Goal: Task Accomplishment & Management: Use online tool/utility

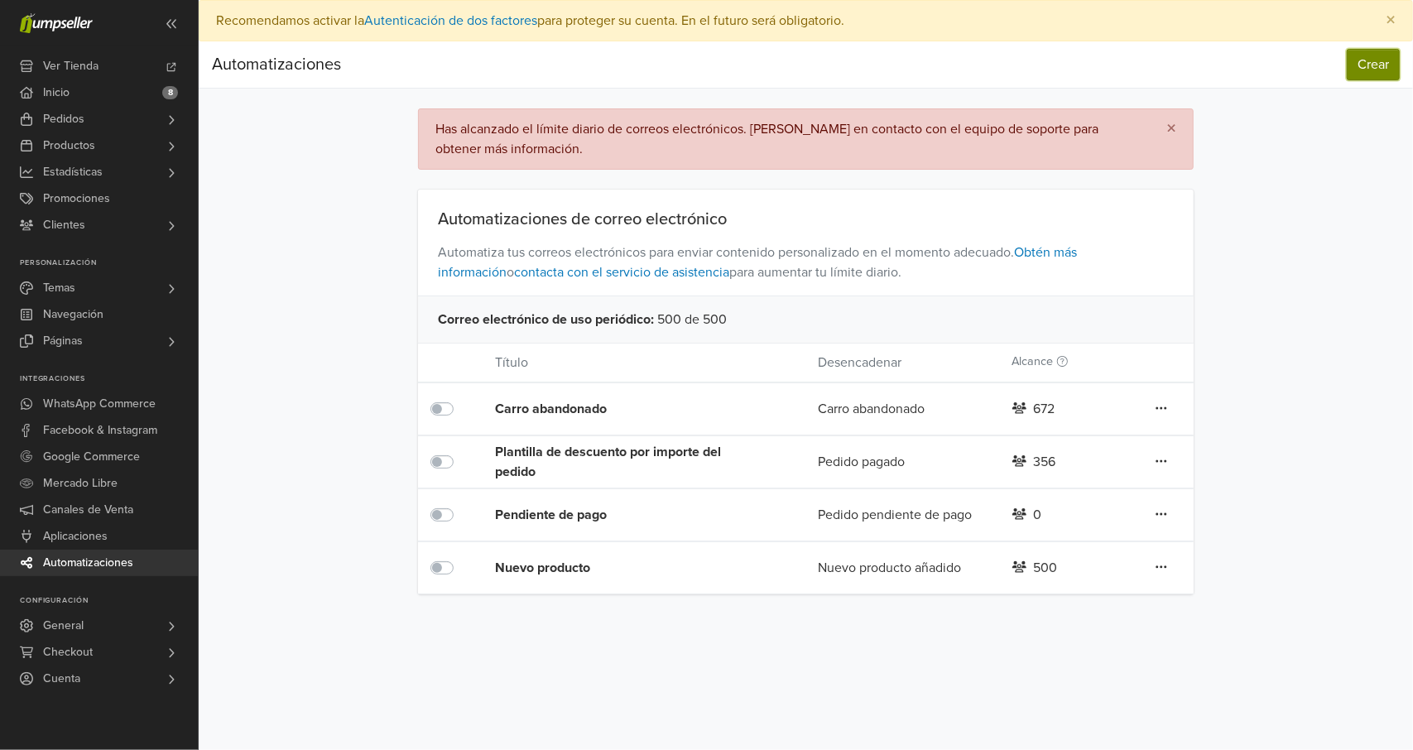
click at [1372, 57] on button "Crear" at bounding box center [1372, 64] width 53 height 31
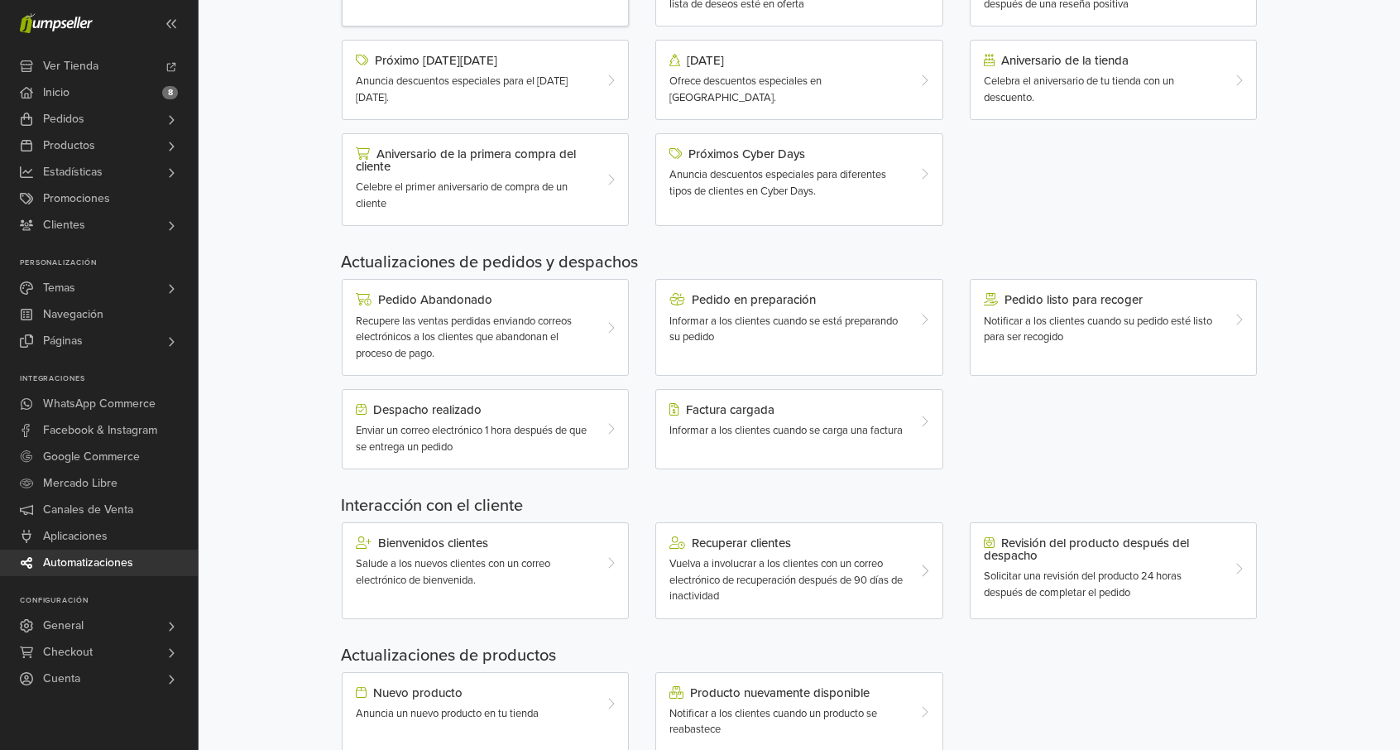
scroll to position [344, 0]
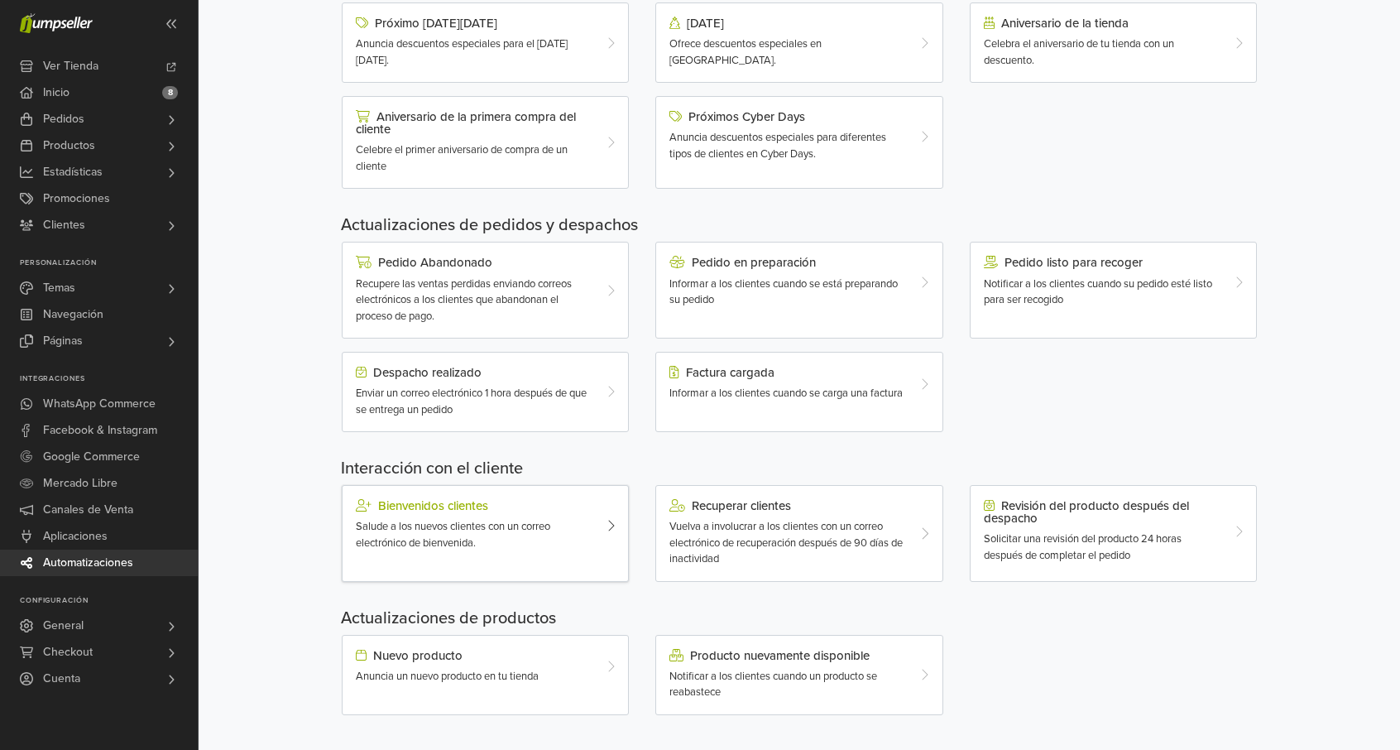
click at [541, 513] on div "Bienvenidos clientes Salude a los nuevos clientes con un correo electrónico de …" at bounding box center [473, 525] width 261 height 52
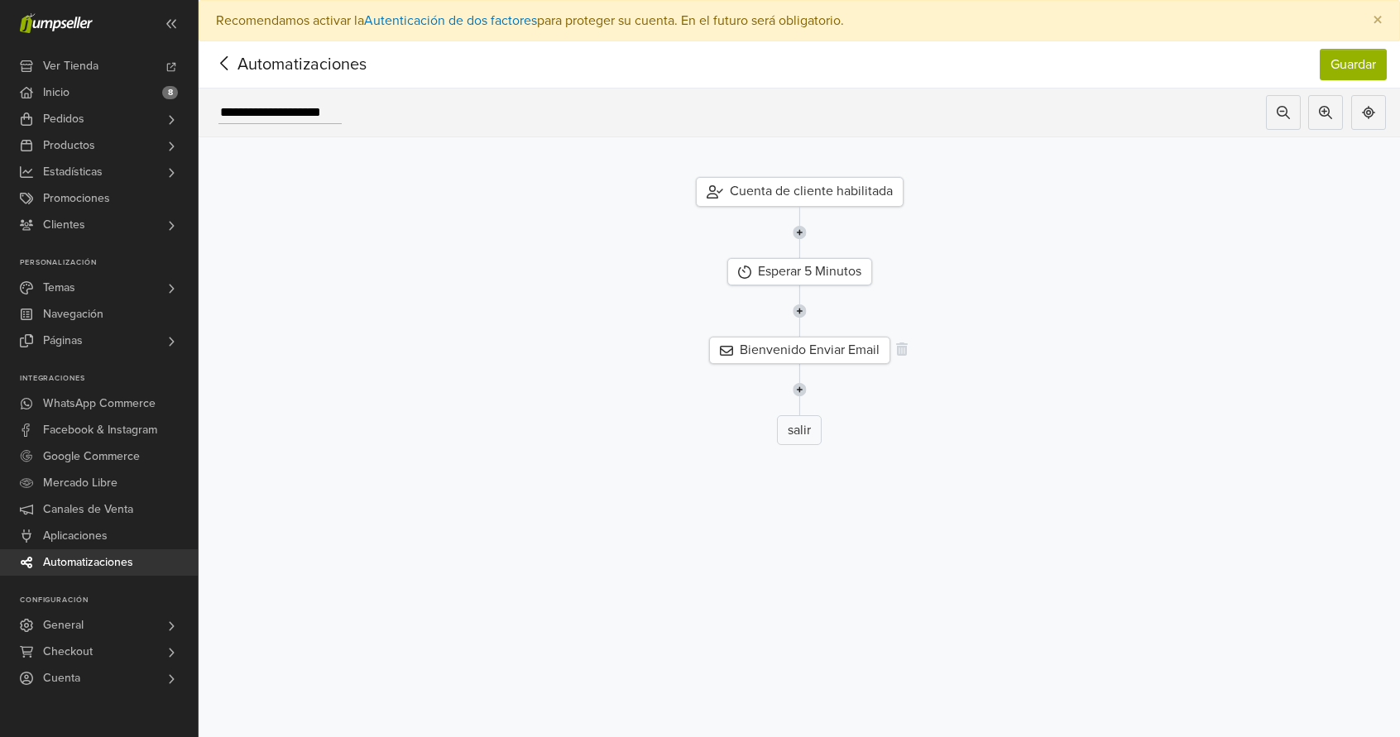
click at [853, 346] on div "Bienvenido Enviar Email" at bounding box center [799, 350] width 181 height 27
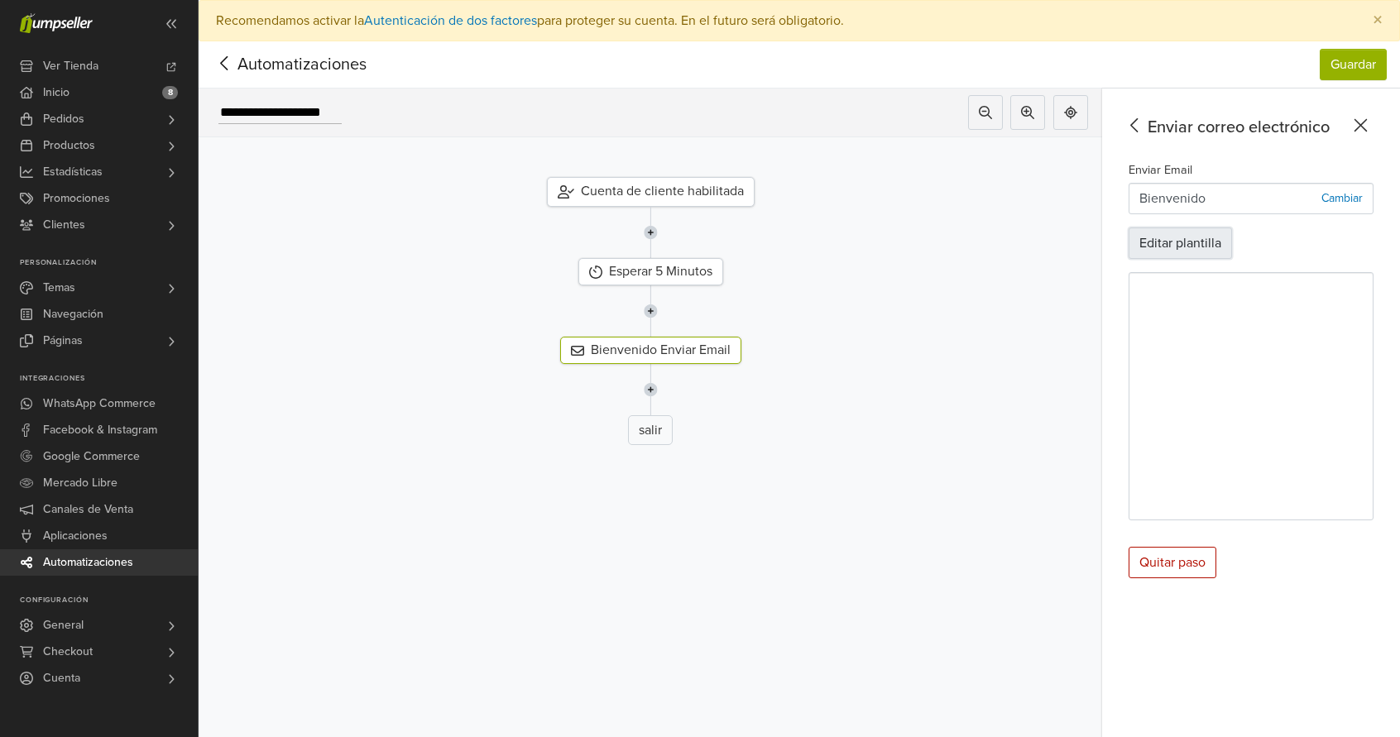
click at [1188, 249] on button "Editar plantilla" at bounding box center [1180, 243] width 103 height 31
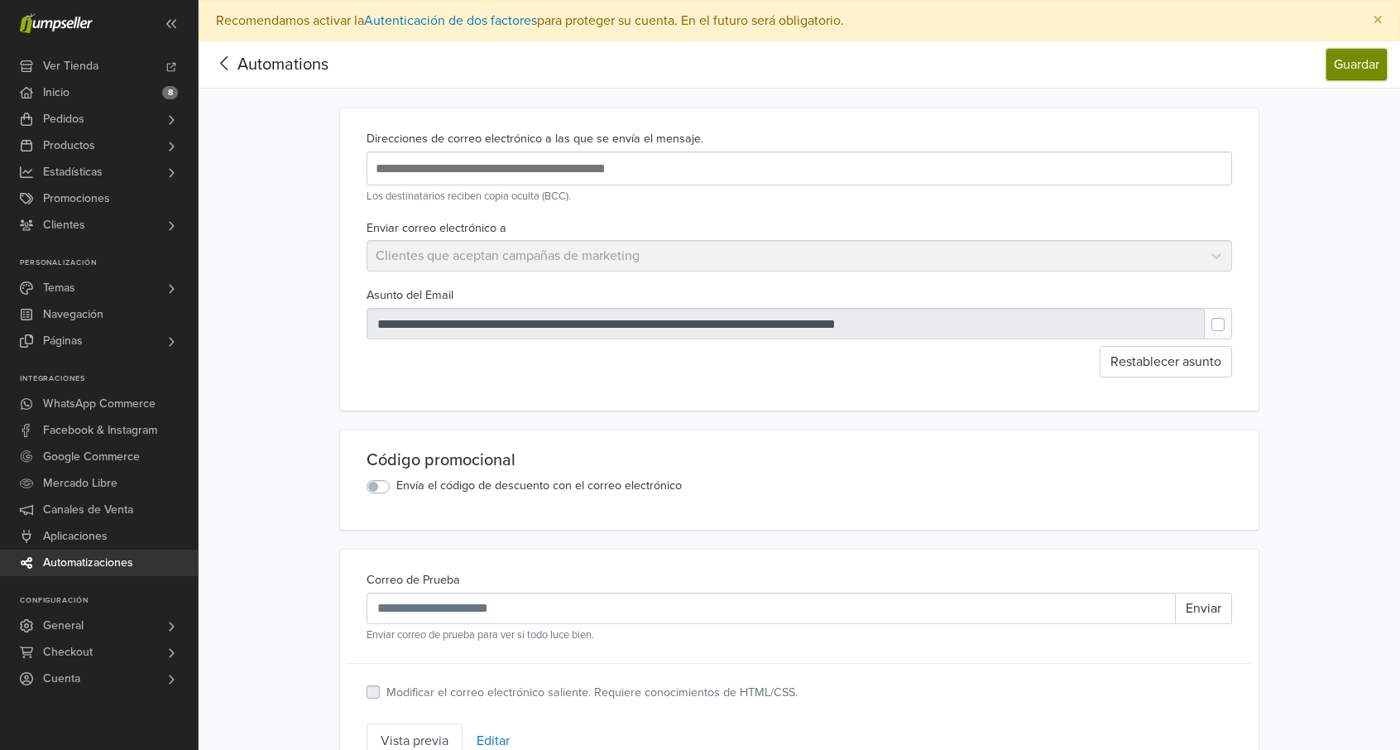
click at [1360, 62] on button "Guardar" at bounding box center [1356, 64] width 60 height 31
click at [263, 55] on span "Automations" at bounding box center [282, 65] width 91 height 20
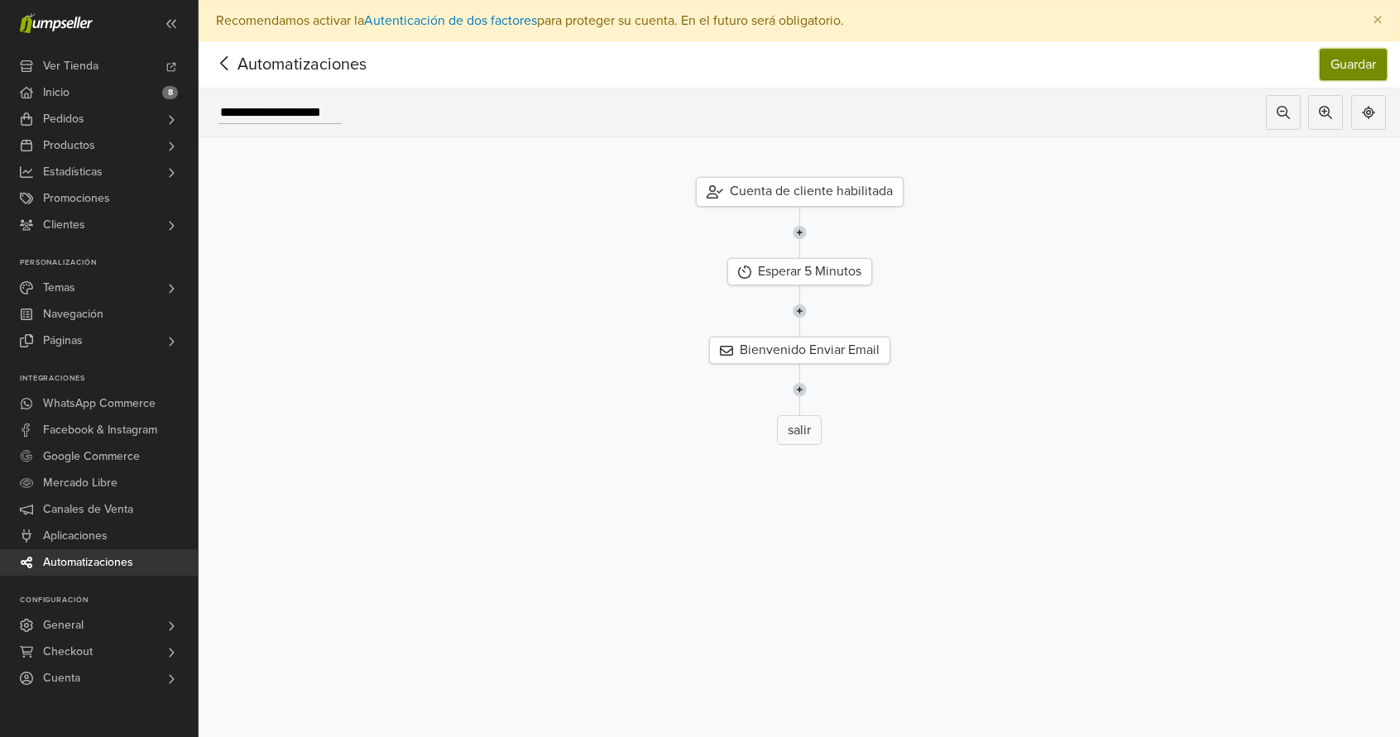
click at [1360, 59] on button "Guardar" at bounding box center [1353, 64] width 67 height 31
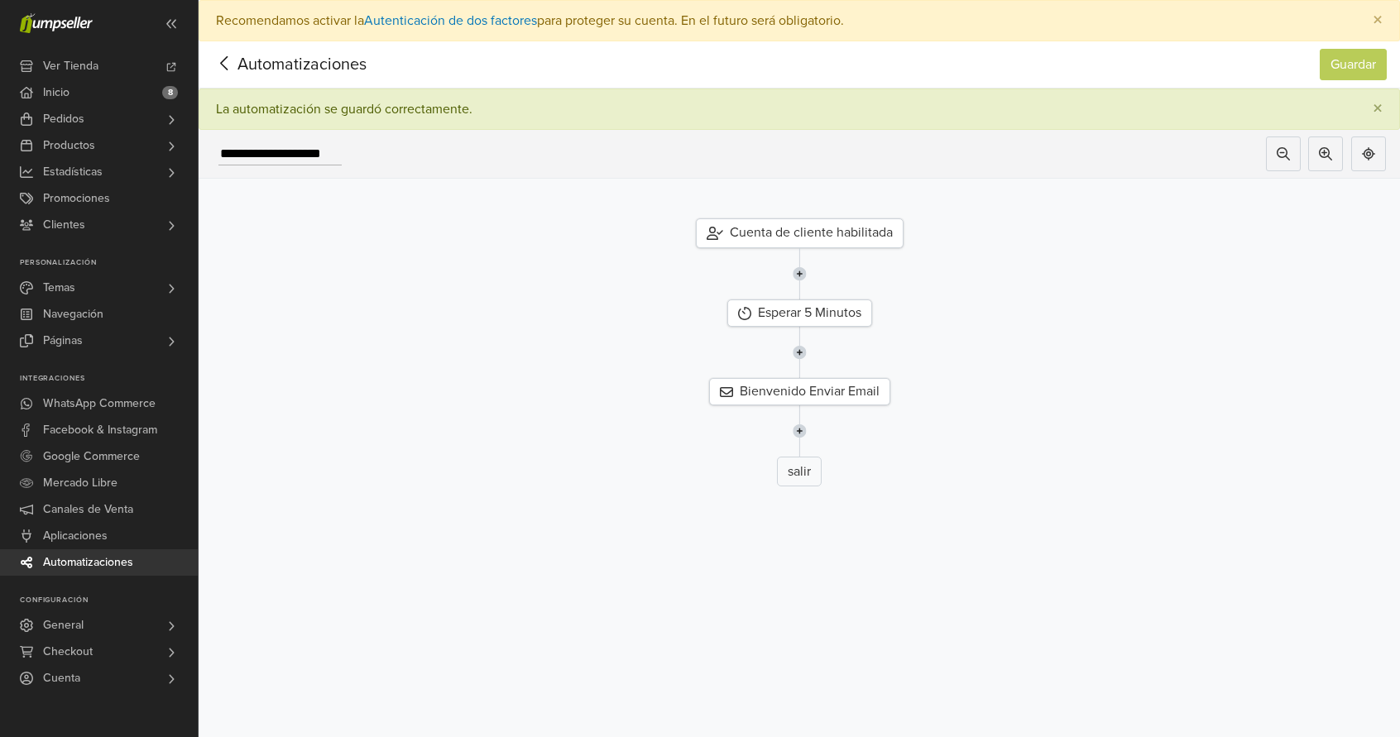
click at [233, 61] on icon at bounding box center [225, 63] width 26 height 21
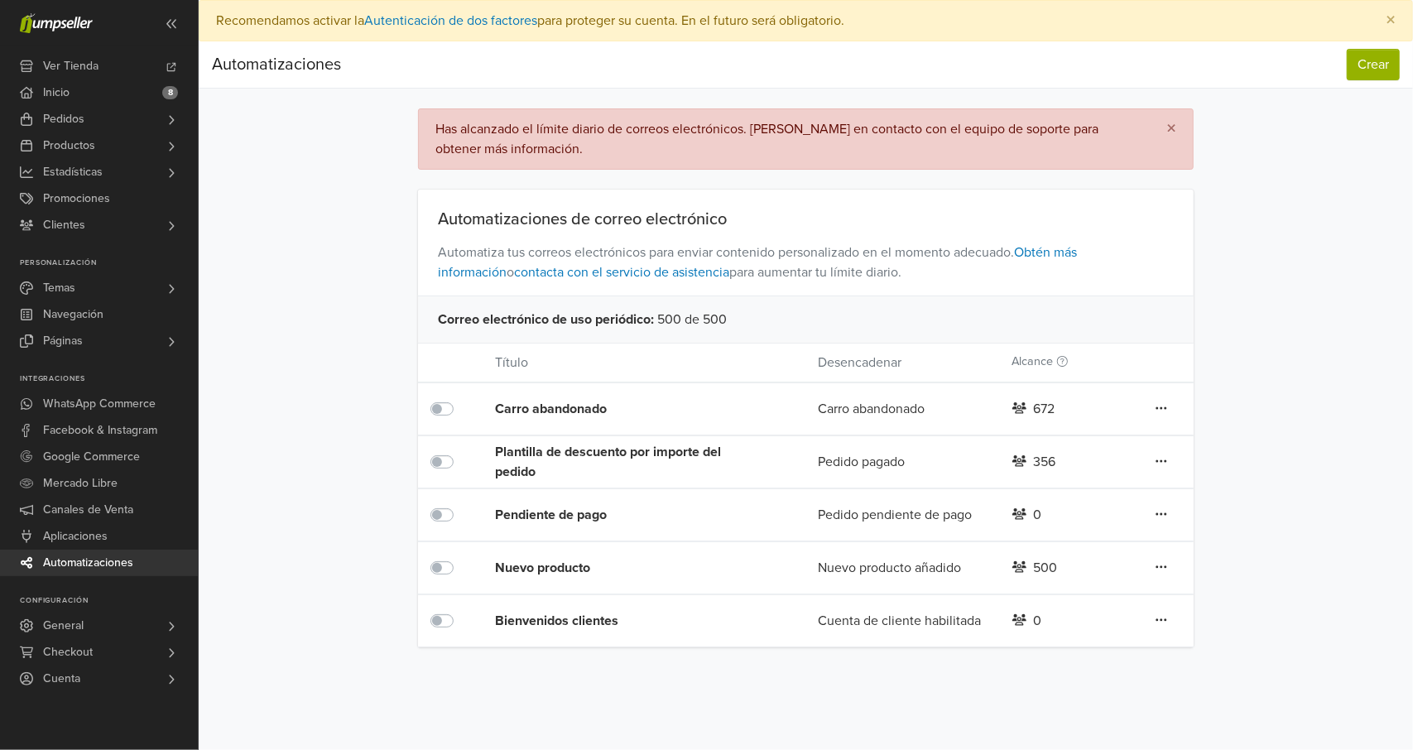
click at [601, 399] on div "Carro abandonado" at bounding box center [624, 409] width 258 height 20
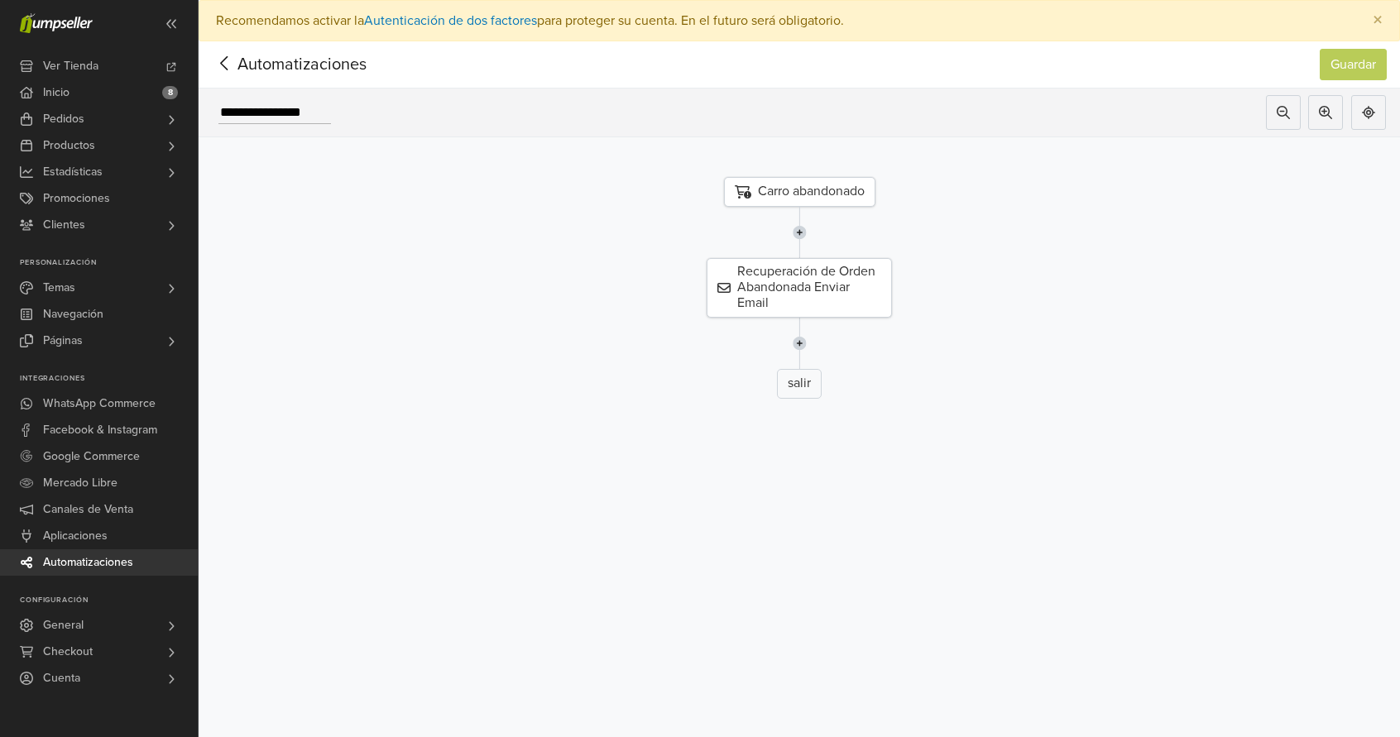
click at [803, 336] on img at bounding box center [800, 343] width 14 height 51
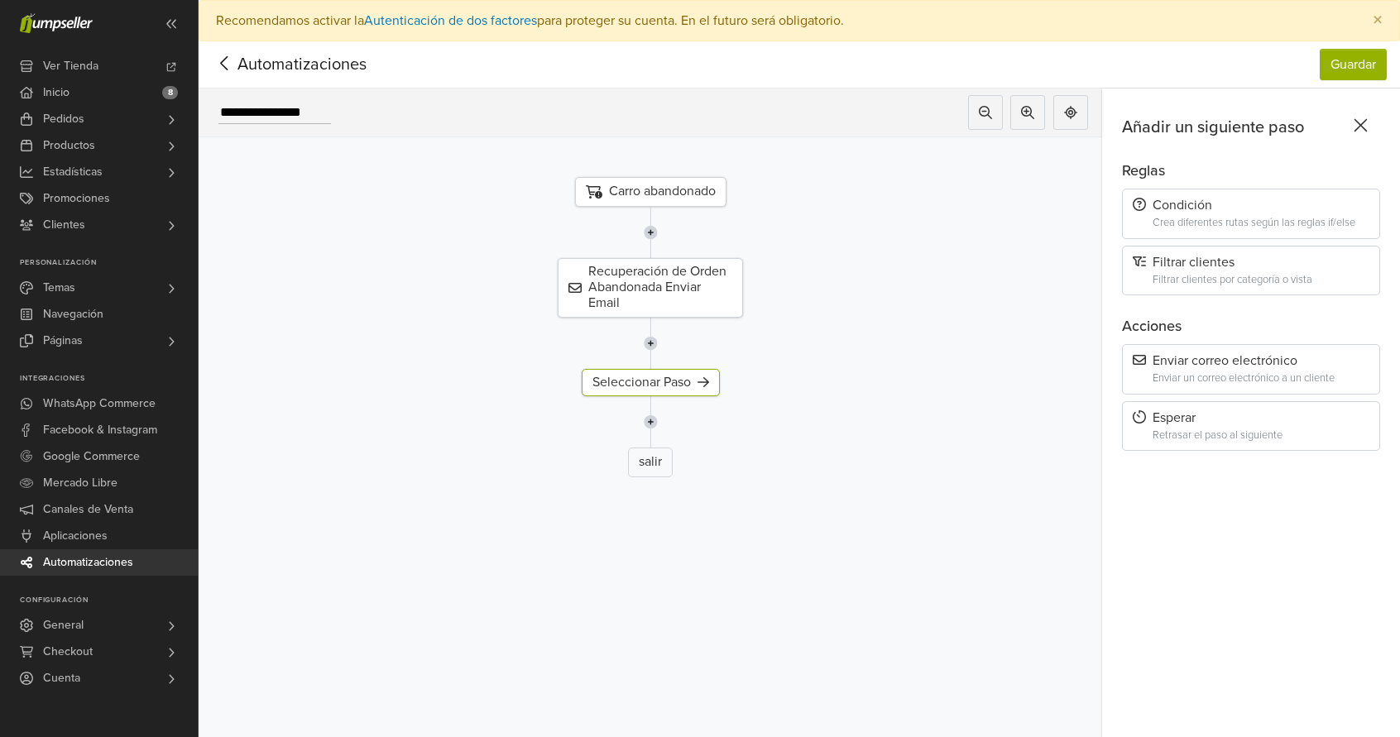
click at [658, 229] on img at bounding box center [651, 232] width 14 height 51
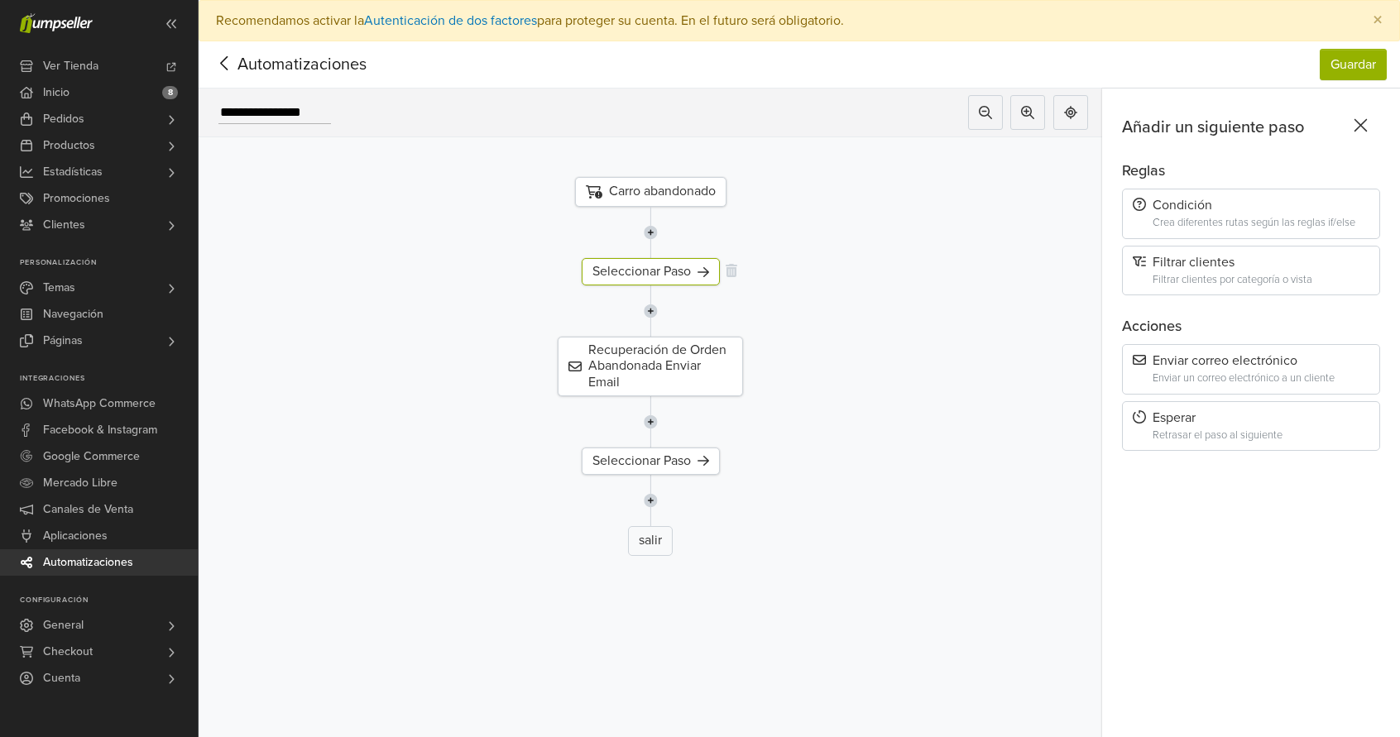
click at [678, 270] on div "Seleccionar Paso" at bounding box center [651, 271] width 138 height 27
drag, startPoint x: 1223, startPoint y: 208, endPoint x: 866, endPoint y: 268, distance: 362.5
click at [862, 270] on div "**********" at bounding box center [800, 434] width 1202 height 690
click at [1250, 223] on div "Crea diferentes rutas según las reglas if/else" at bounding box center [1261, 223] width 217 height 12
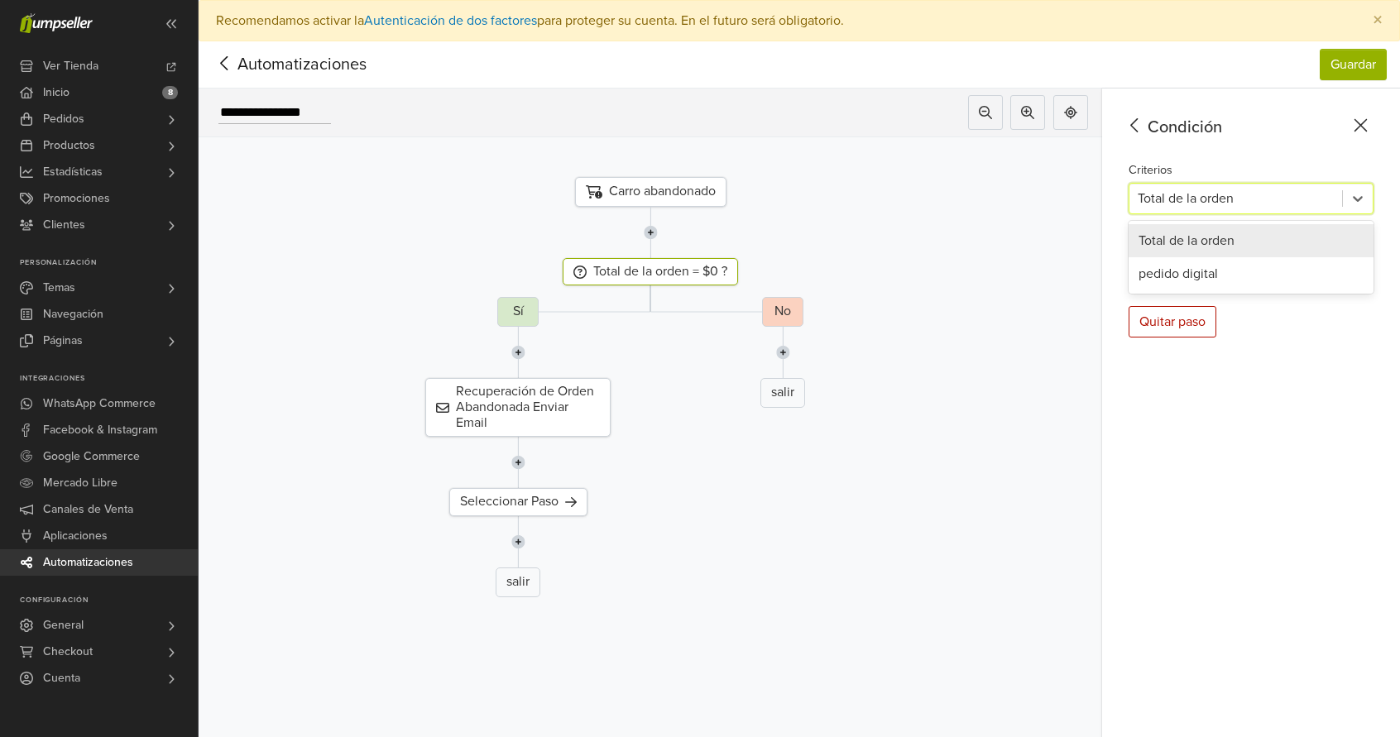
click at [1220, 206] on div at bounding box center [1236, 198] width 196 height 23
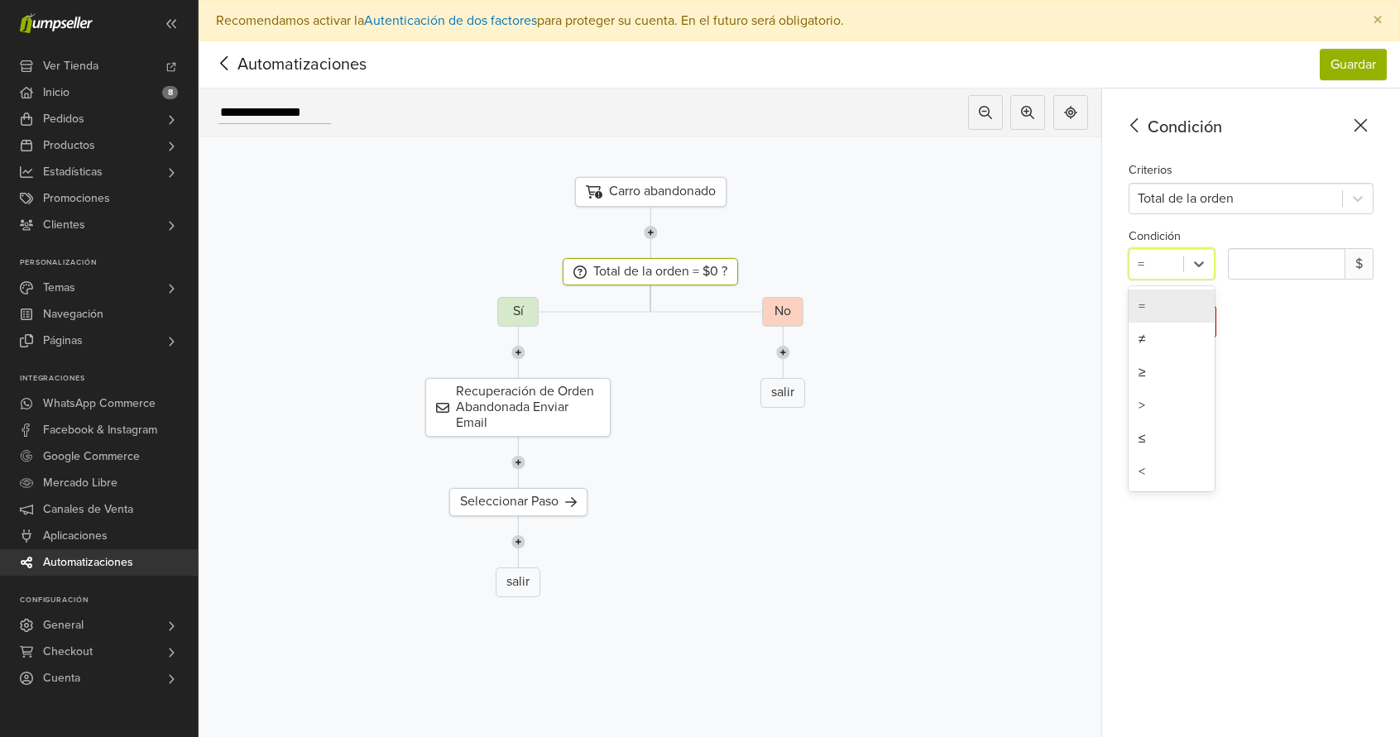
click at [1184, 261] on span at bounding box center [1183, 264] width 1 height 17
click at [1157, 137] on div "Condición" at bounding box center [1248, 127] width 252 height 25
click at [1144, 133] on icon at bounding box center [1135, 125] width 26 height 21
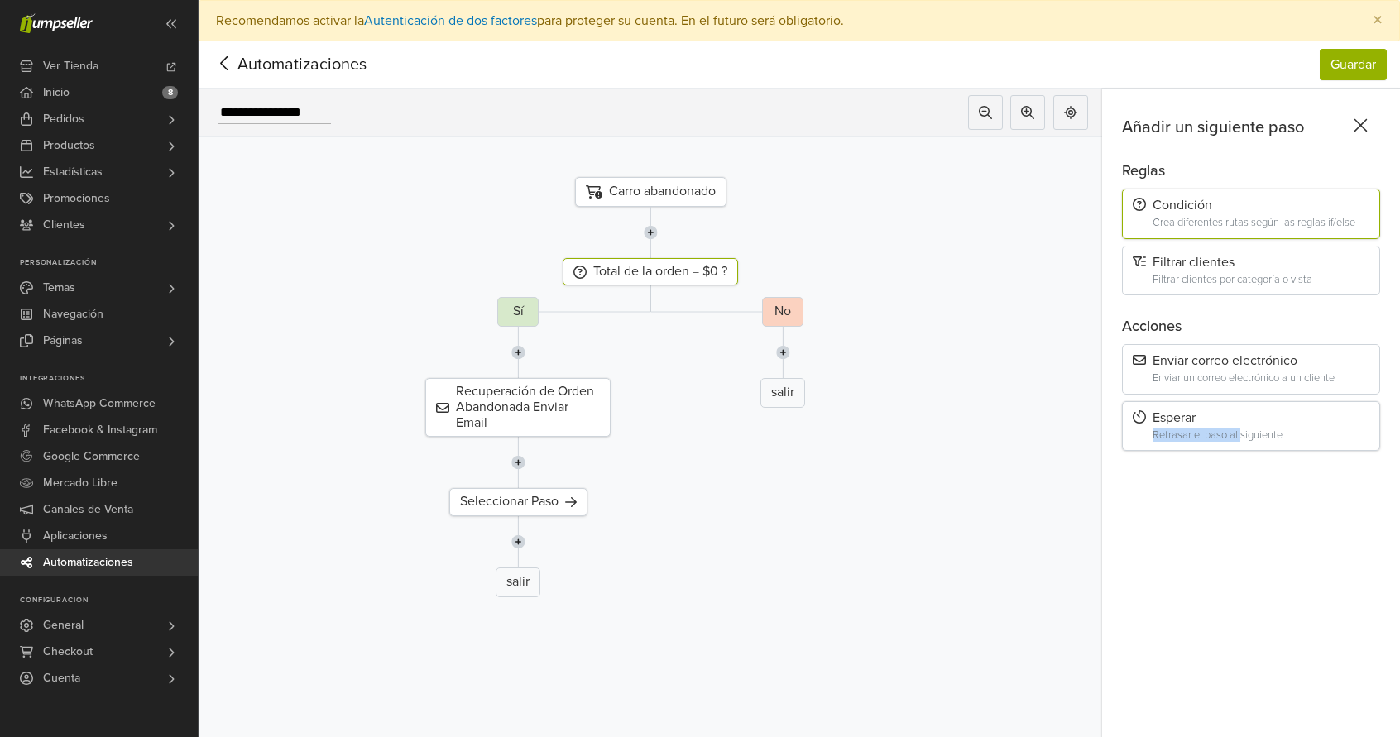
drag, startPoint x: 1206, startPoint y: 415, endPoint x: 1254, endPoint y: 425, distance: 48.0
click at [1254, 425] on div "Esperar Retrasar el paso al siguiente" at bounding box center [1251, 426] width 258 height 50
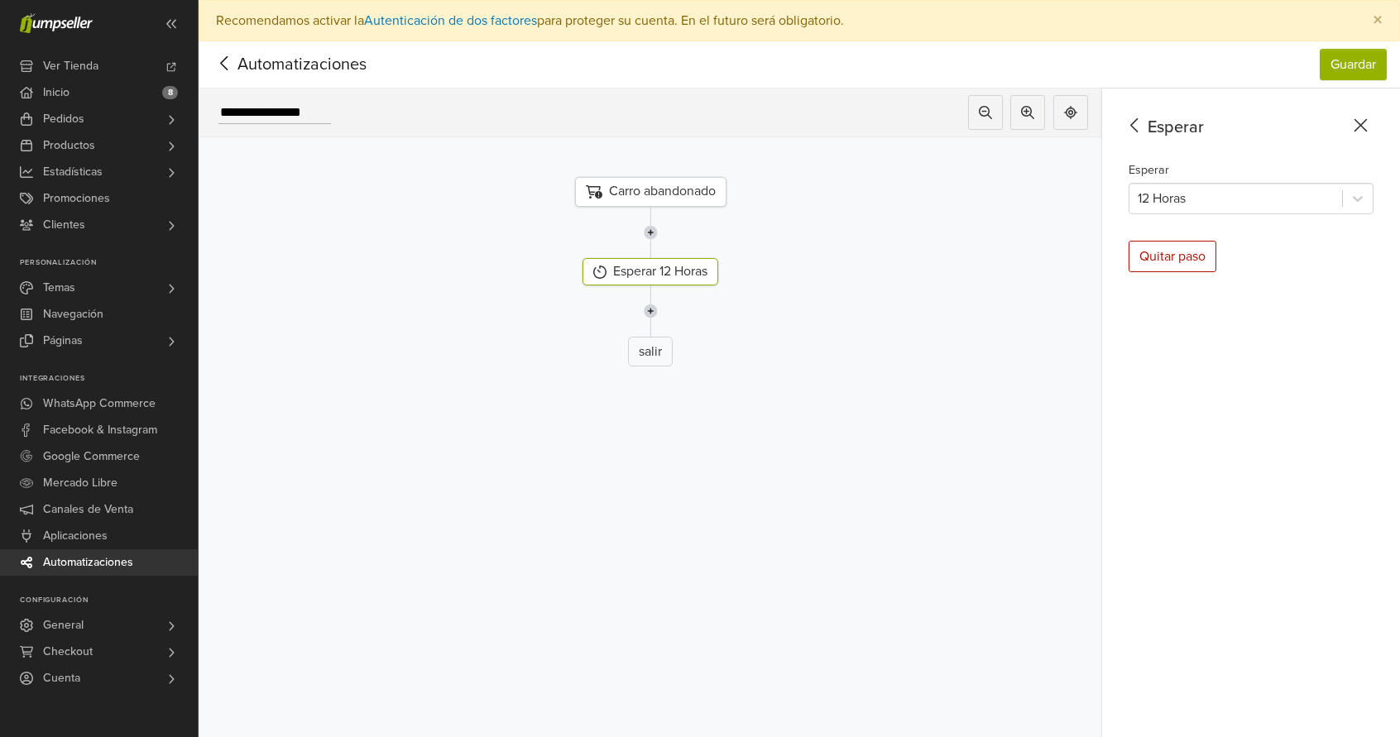
drag, startPoint x: 1191, startPoint y: 189, endPoint x: 1192, endPoint y: 176, distance: 12.5
click at [1192, 176] on div "Esperar 12 Horas" at bounding box center [1251, 187] width 245 height 55
click at [1215, 199] on div at bounding box center [1236, 198] width 196 height 23
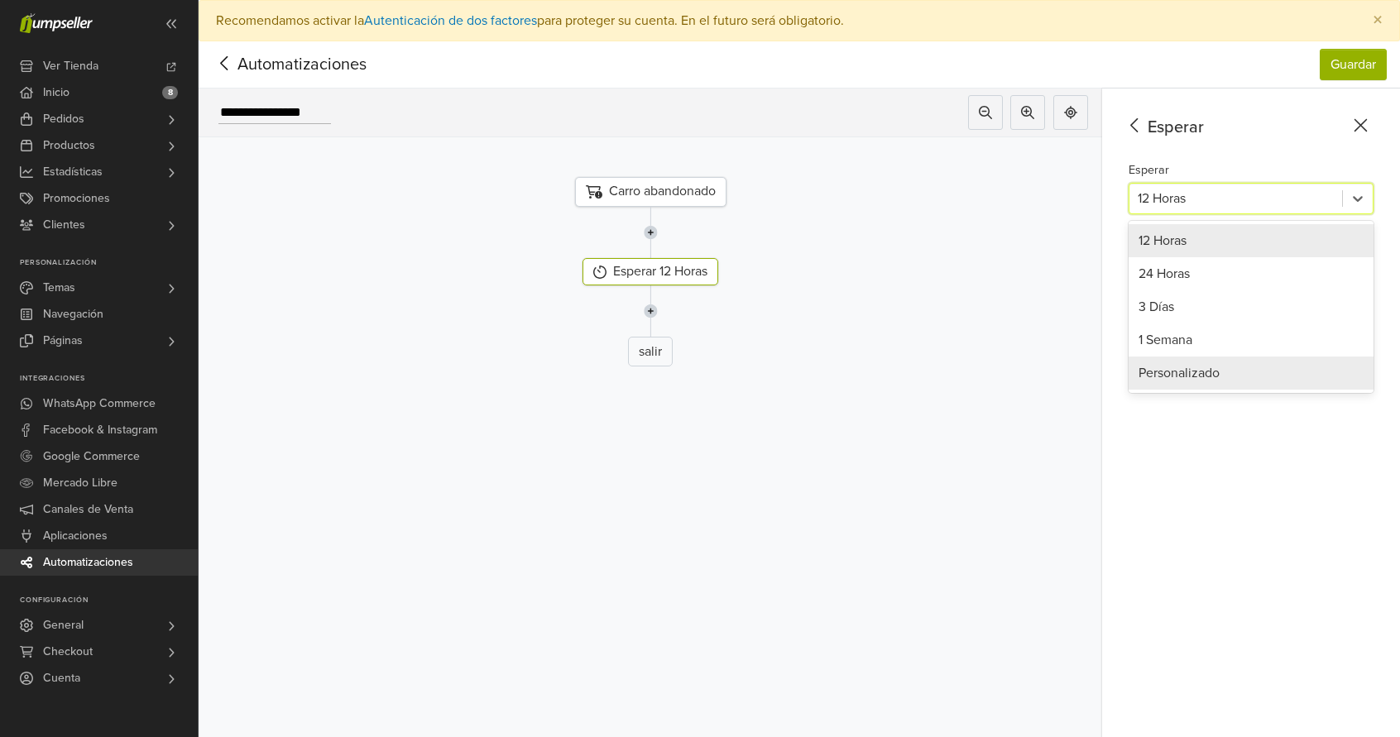
click at [1184, 373] on div "Personalizado" at bounding box center [1251, 373] width 245 height 33
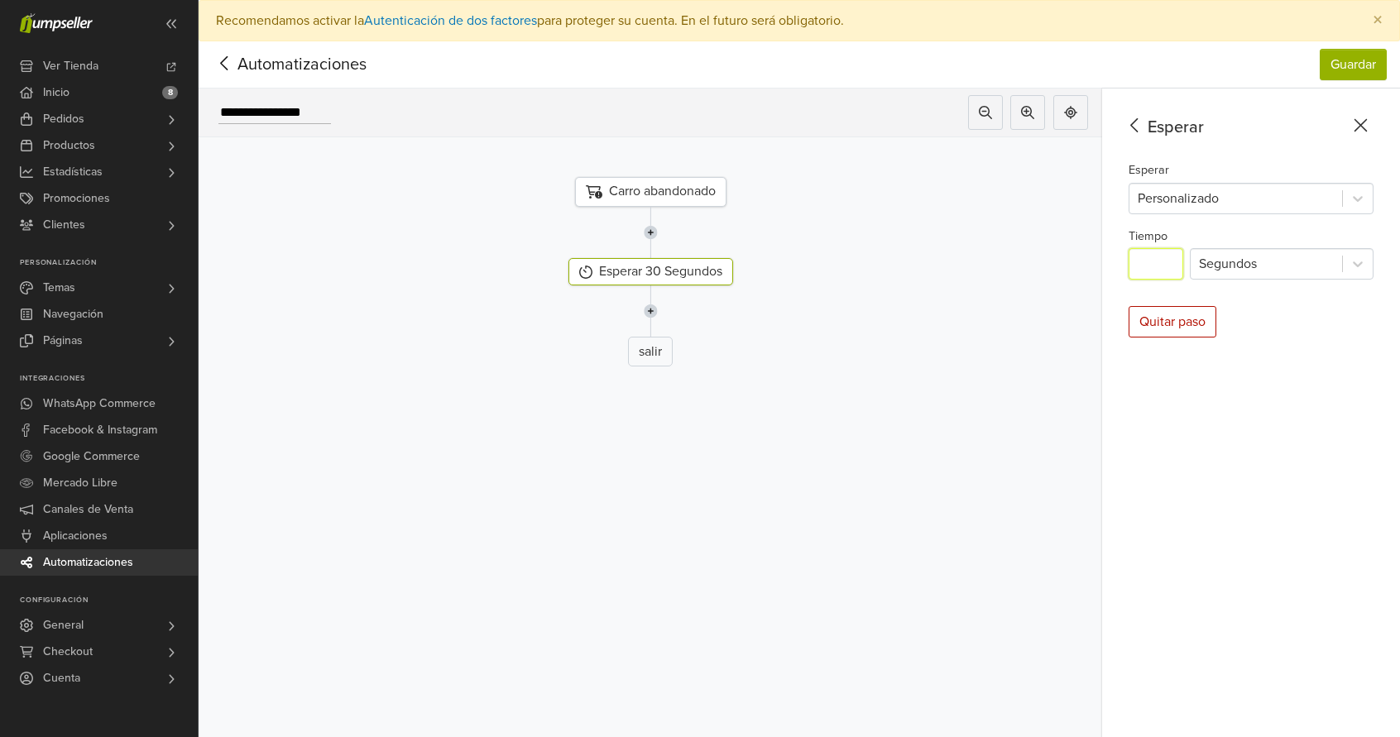
drag, startPoint x: 1180, startPoint y: 257, endPoint x: 1111, endPoint y: 269, distance: 69.7
click at [1111, 269] on div "**********" at bounding box center [800, 434] width 1202 height 690
drag, startPoint x: 1173, startPoint y: 266, endPoint x: 1126, endPoint y: 277, distance: 48.6
click at [1124, 281] on div "Esperar Esperar Personalizado Tiempo * Segundos Quitar paso" at bounding box center [1251, 434] width 298 height 690
type input "*"
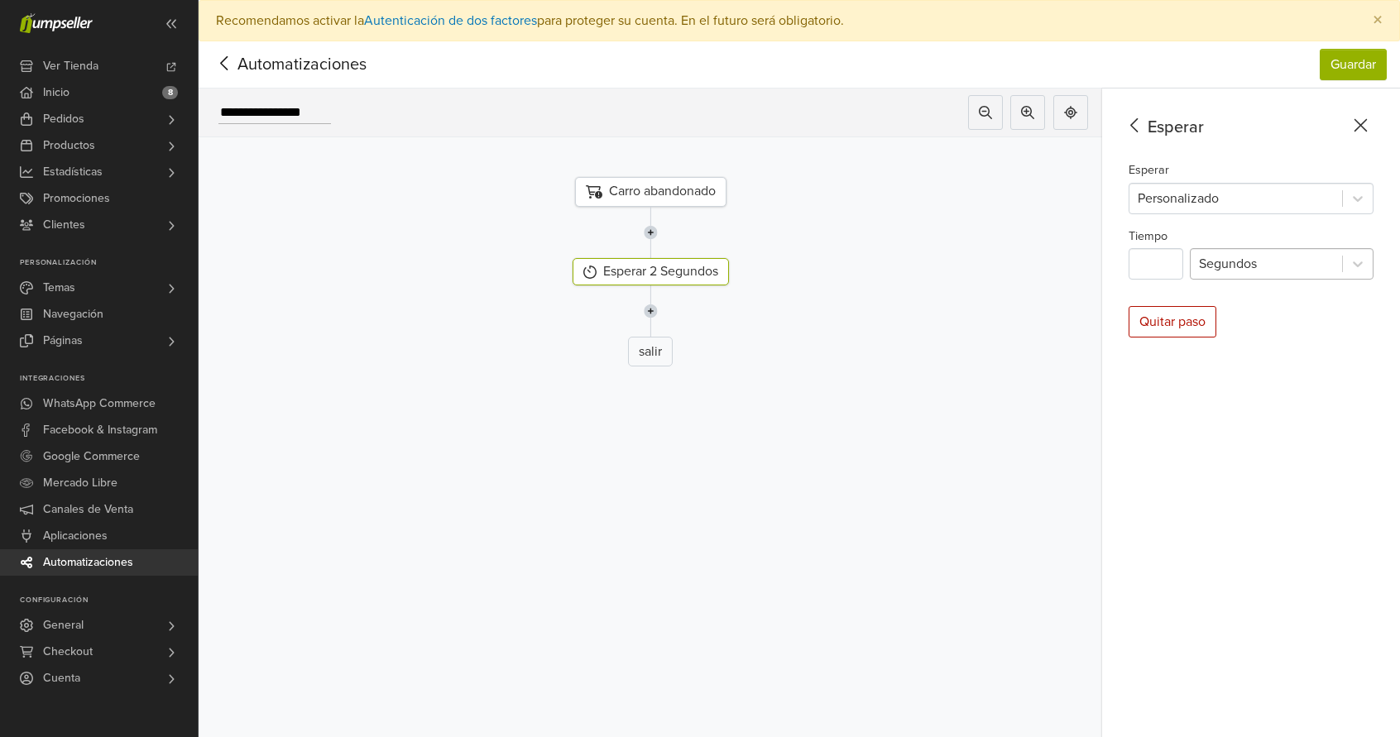
click at [1327, 259] on div at bounding box center [1266, 263] width 135 height 23
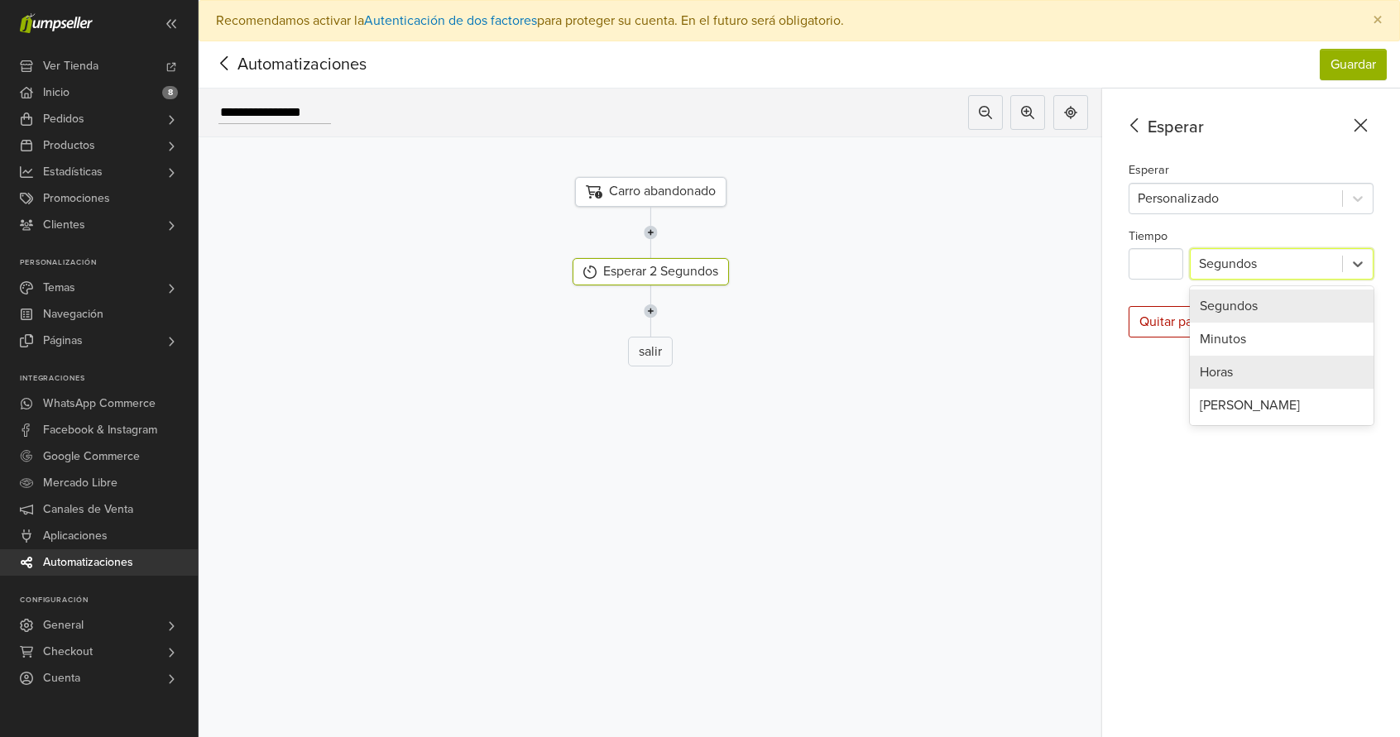
click at [1245, 369] on div "Horas" at bounding box center [1282, 372] width 184 height 33
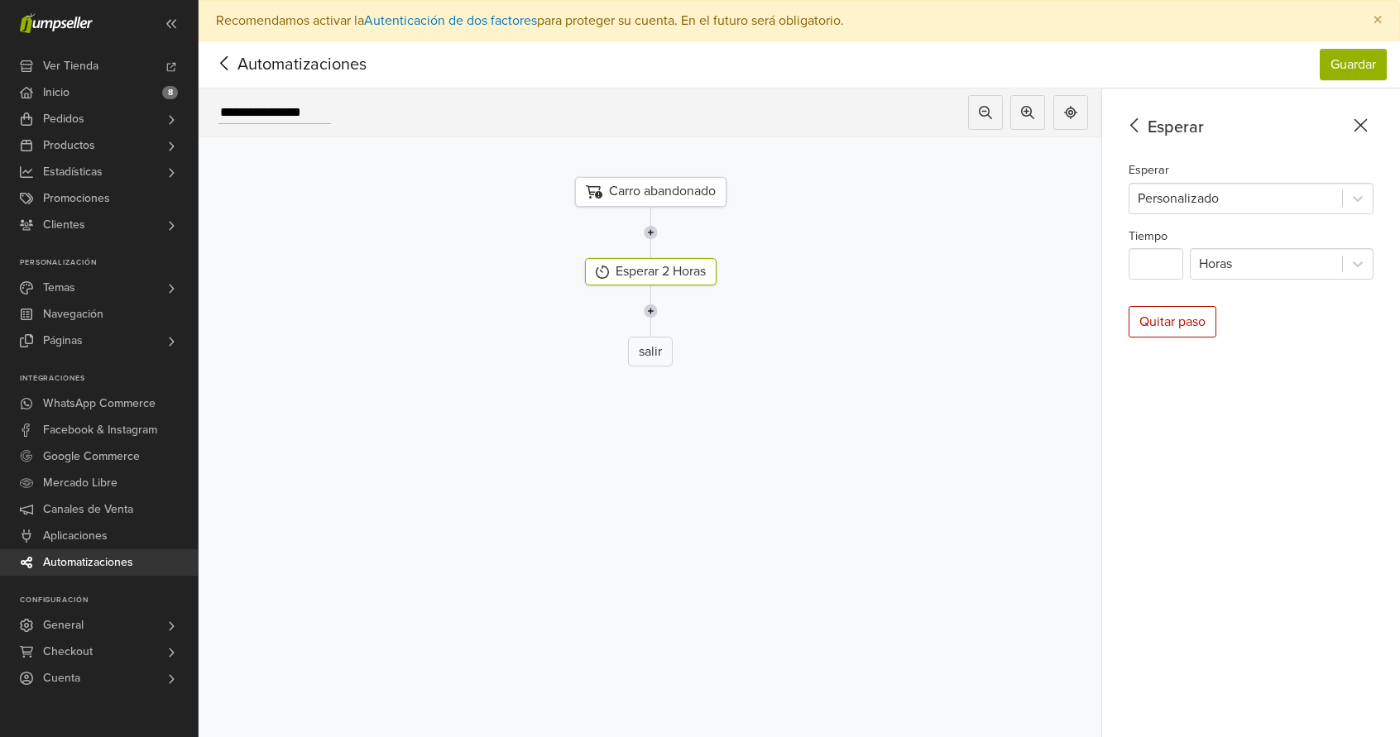
click at [1245, 305] on div "Esperar Esperar Personalizado Tiempo * Horas Quitar paso" at bounding box center [1251, 434] width 298 height 690
click at [658, 307] on img at bounding box center [651, 310] width 14 height 51
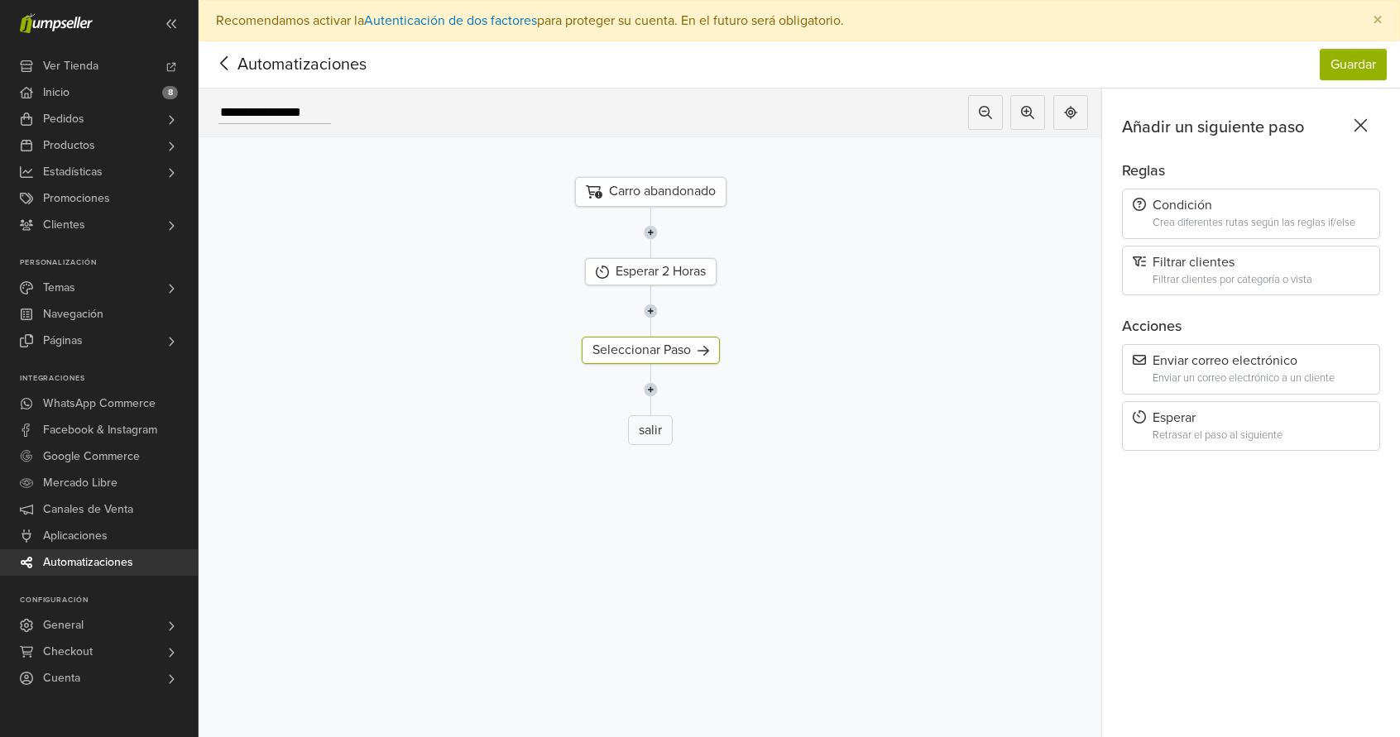
click at [694, 186] on div "Carro abandonado" at bounding box center [650, 192] width 151 height 30
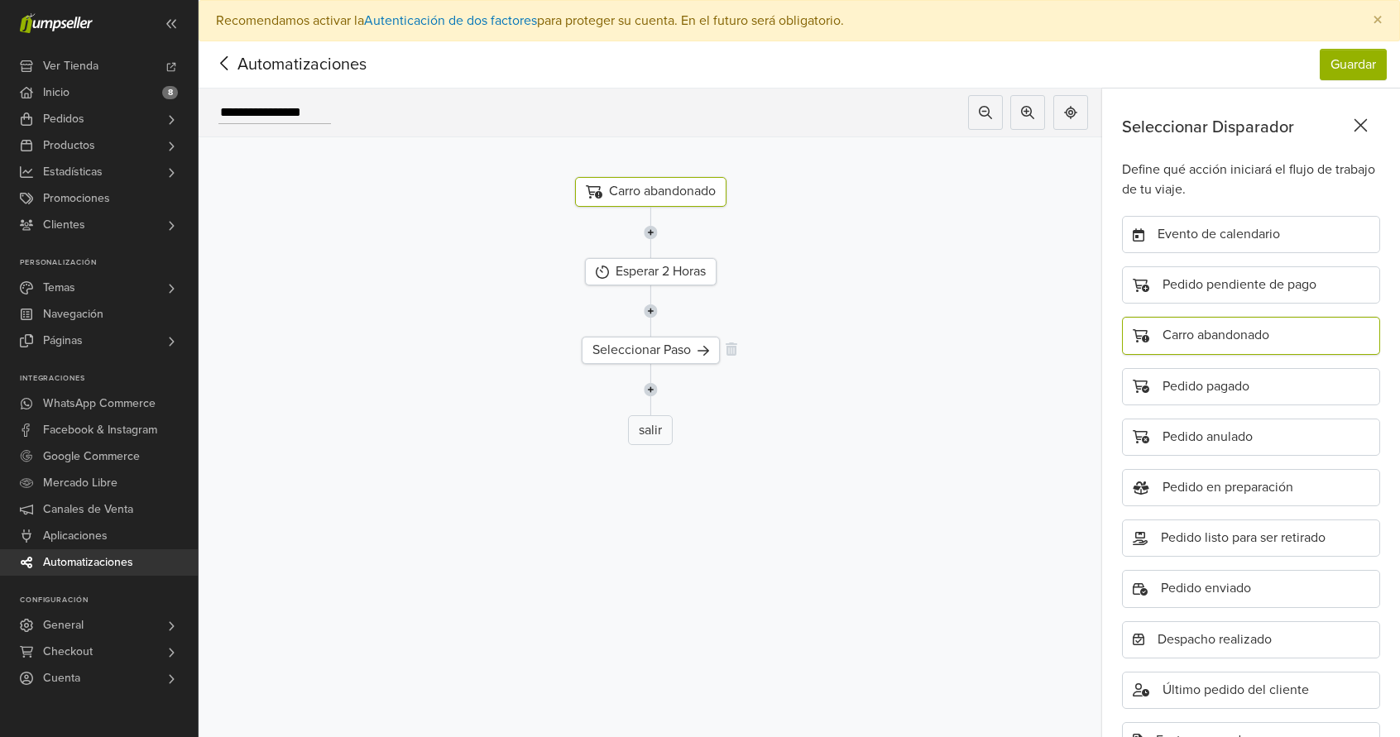
click at [637, 356] on div "Seleccionar Paso" at bounding box center [651, 350] width 138 height 27
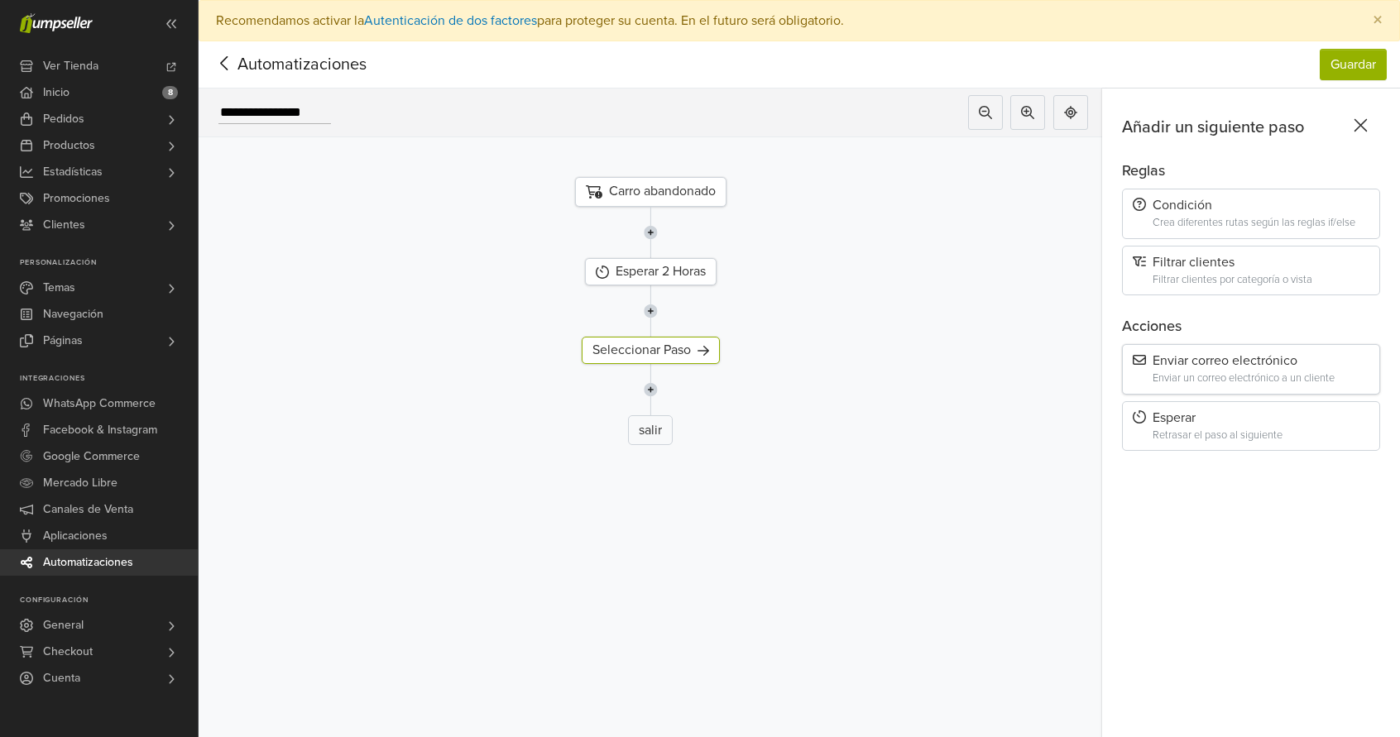
click at [1182, 372] on div "Enviar un correo electrónico a un cliente" at bounding box center [1261, 378] width 217 height 12
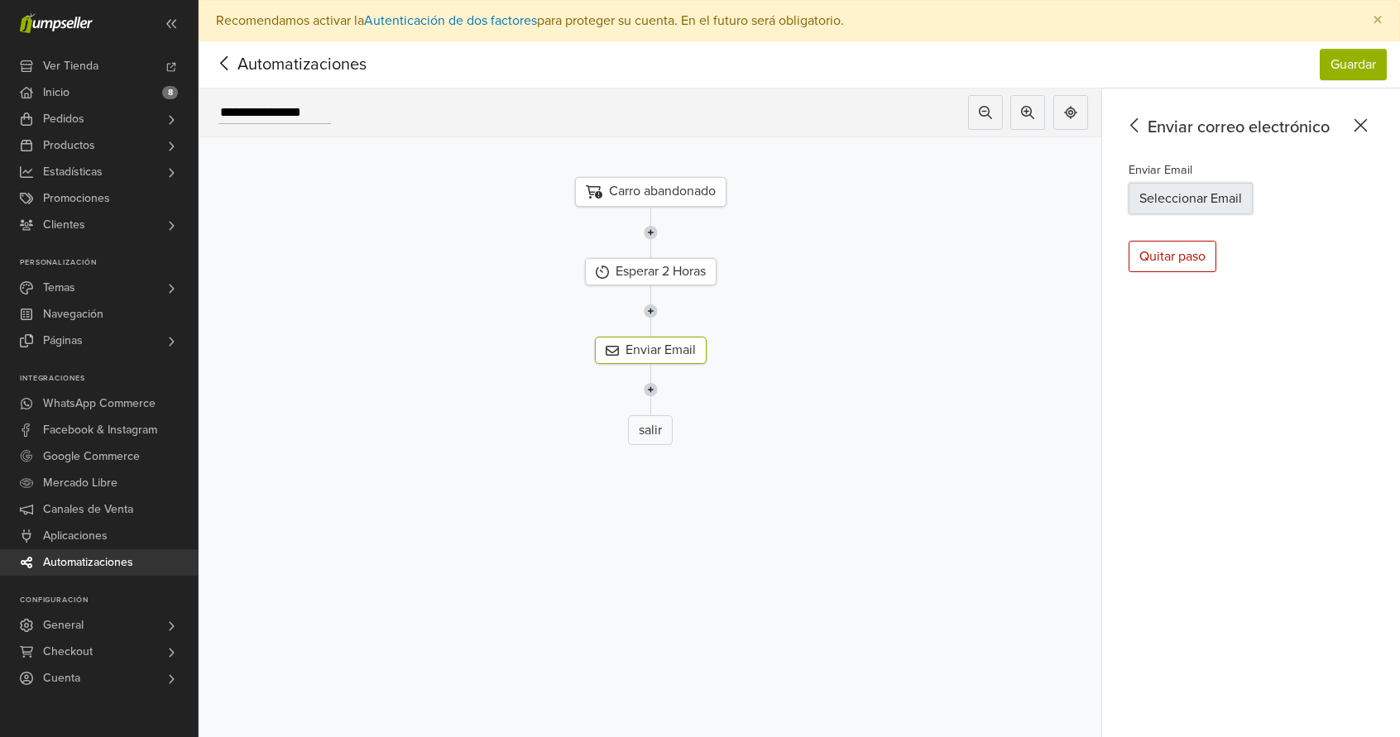
click at [1227, 191] on button "Seleccionar Email" at bounding box center [1191, 198] width 124 height 31
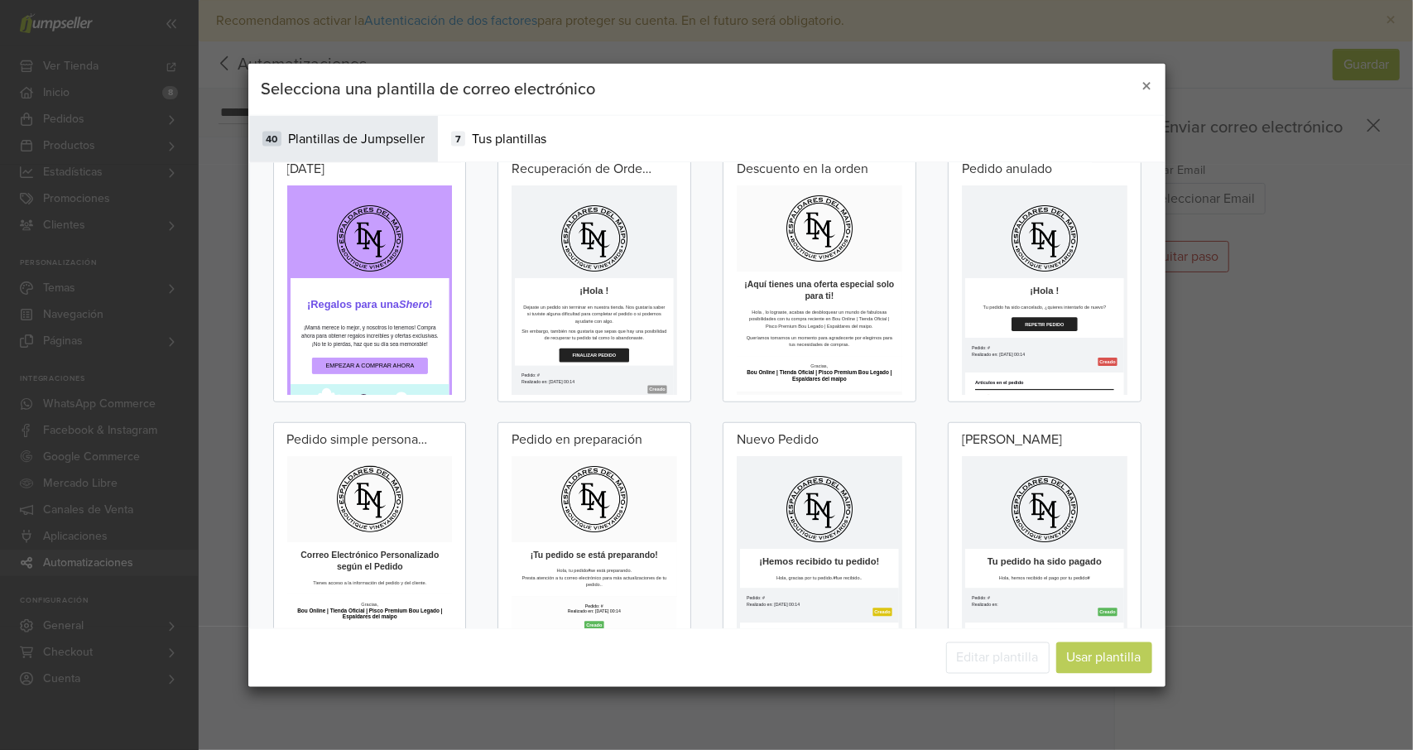
click at [809, 535] on td at bounding box center [717, 536] width 363 height 8
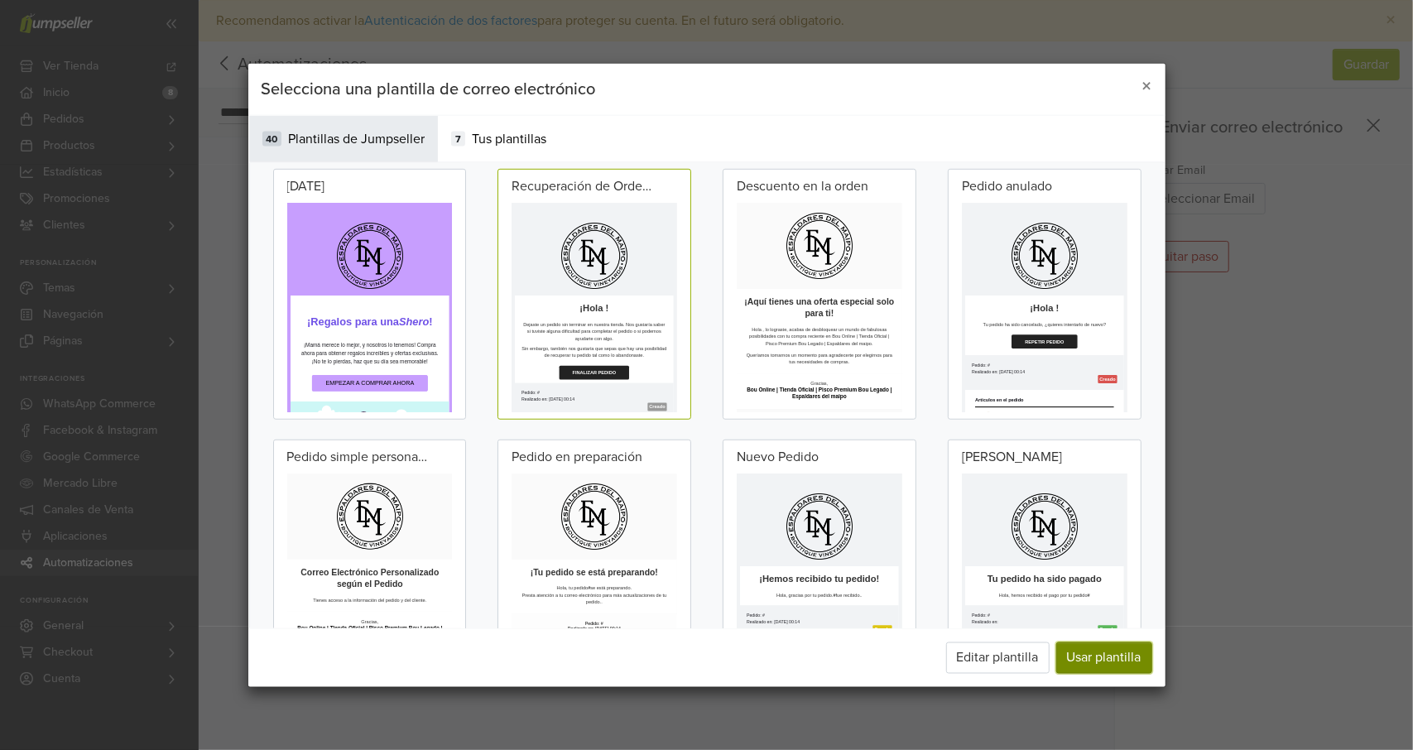
click at [1084, 660] on button "Usar plantilla" at bounding box center [1104, 656] width 96 height 31
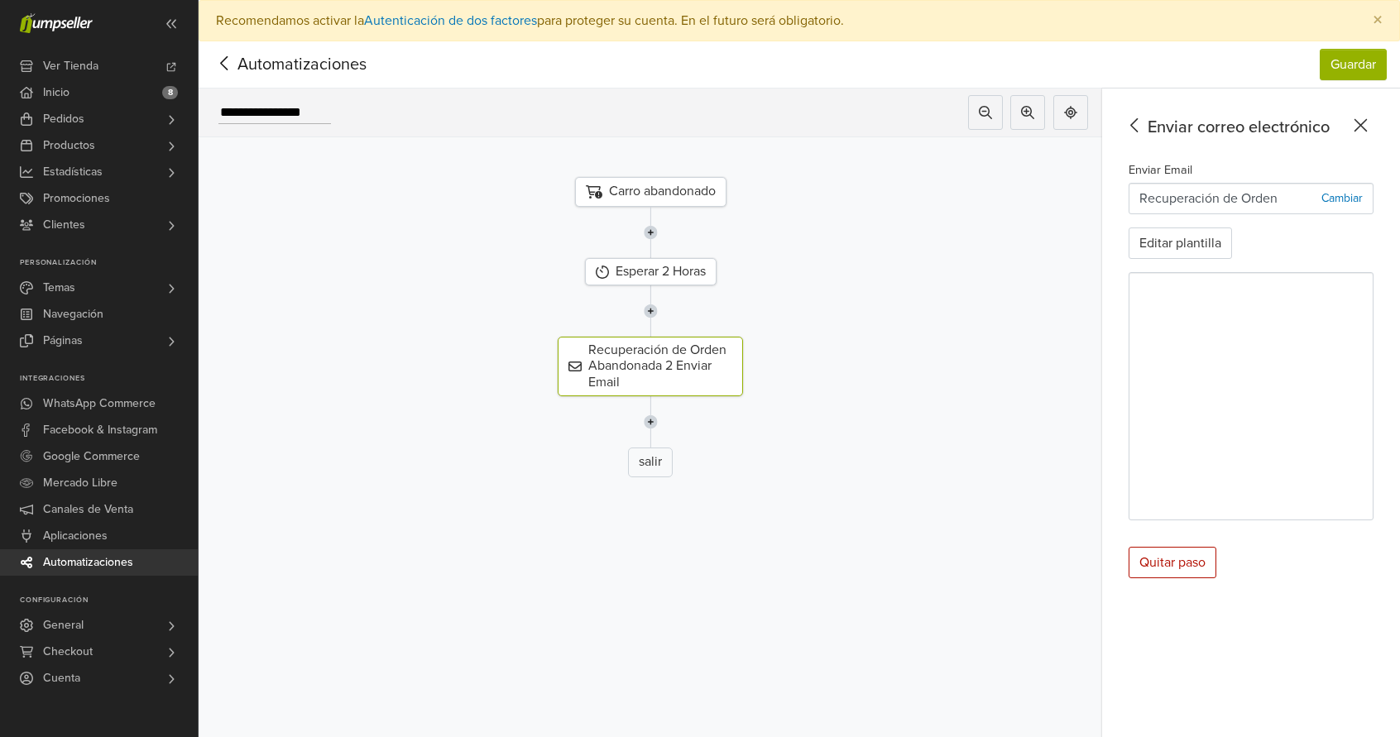
click at [653, 416] on img at bounding box center [651, 421] width 14 height 51
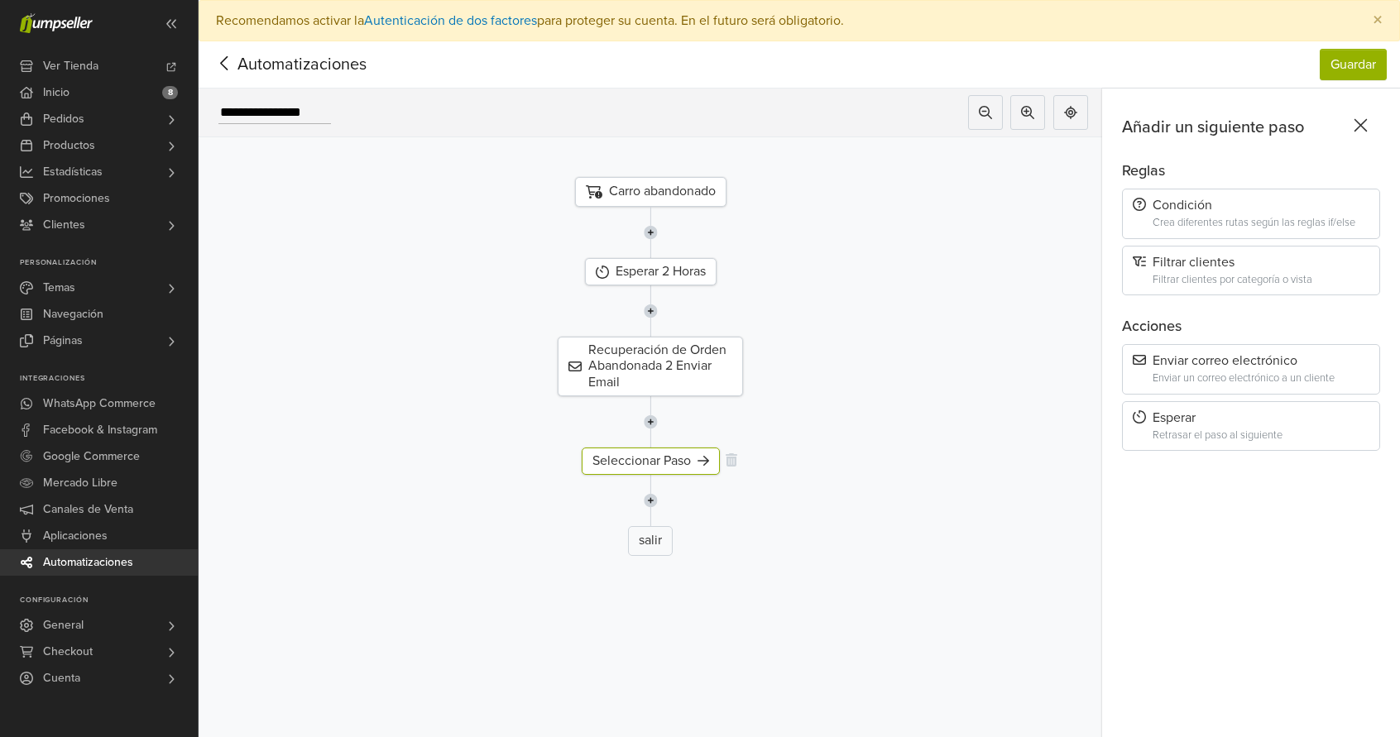
click at [664, 457] on div "Seleccionar Paso" at bounding box center [651, 461] width 138 height 27
click at [1162, 413] on div "Esperar" at bounding box center [1251, 418] width 237 height 16
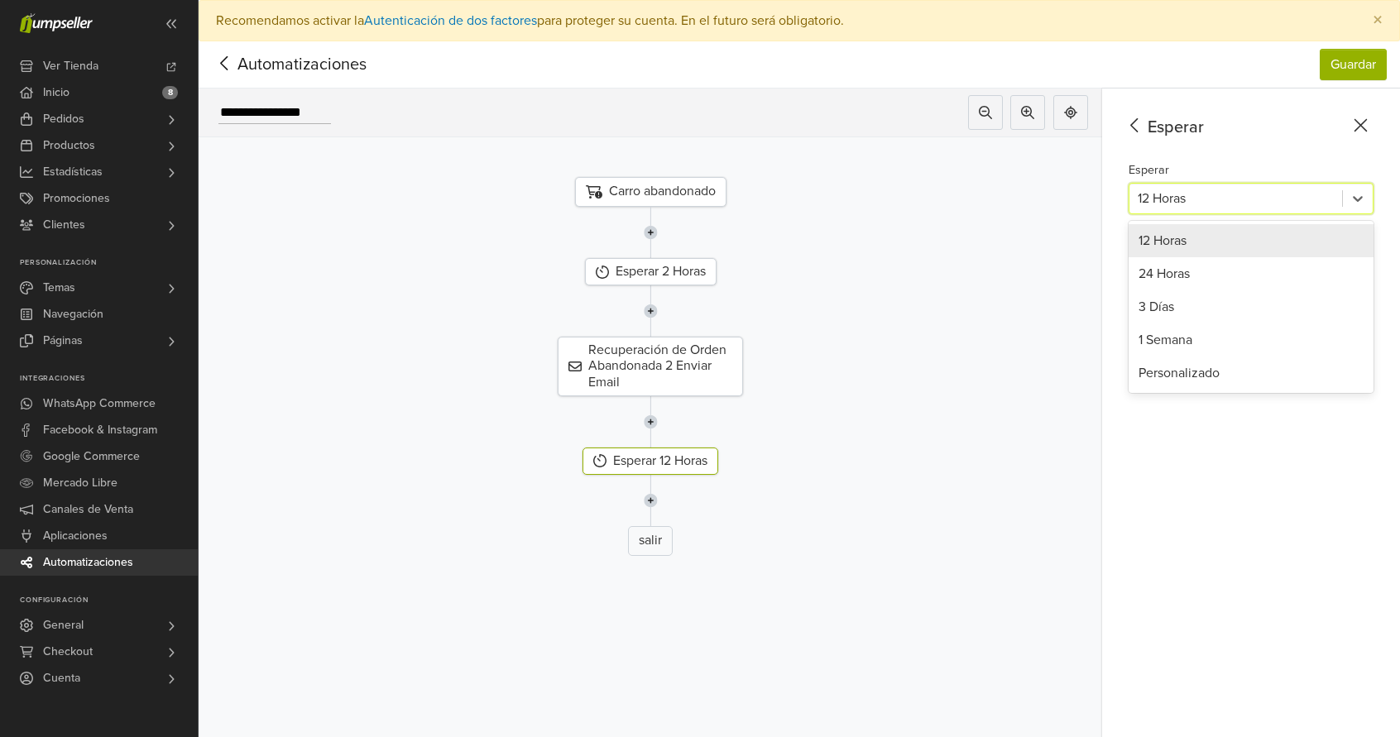
click at [1187, 192] on div at bounding box center [1236, 198] width 196 height 23
click at [1173, 267] on div "24 Horas" at bounding box center [1251, 273] width 245 height 33
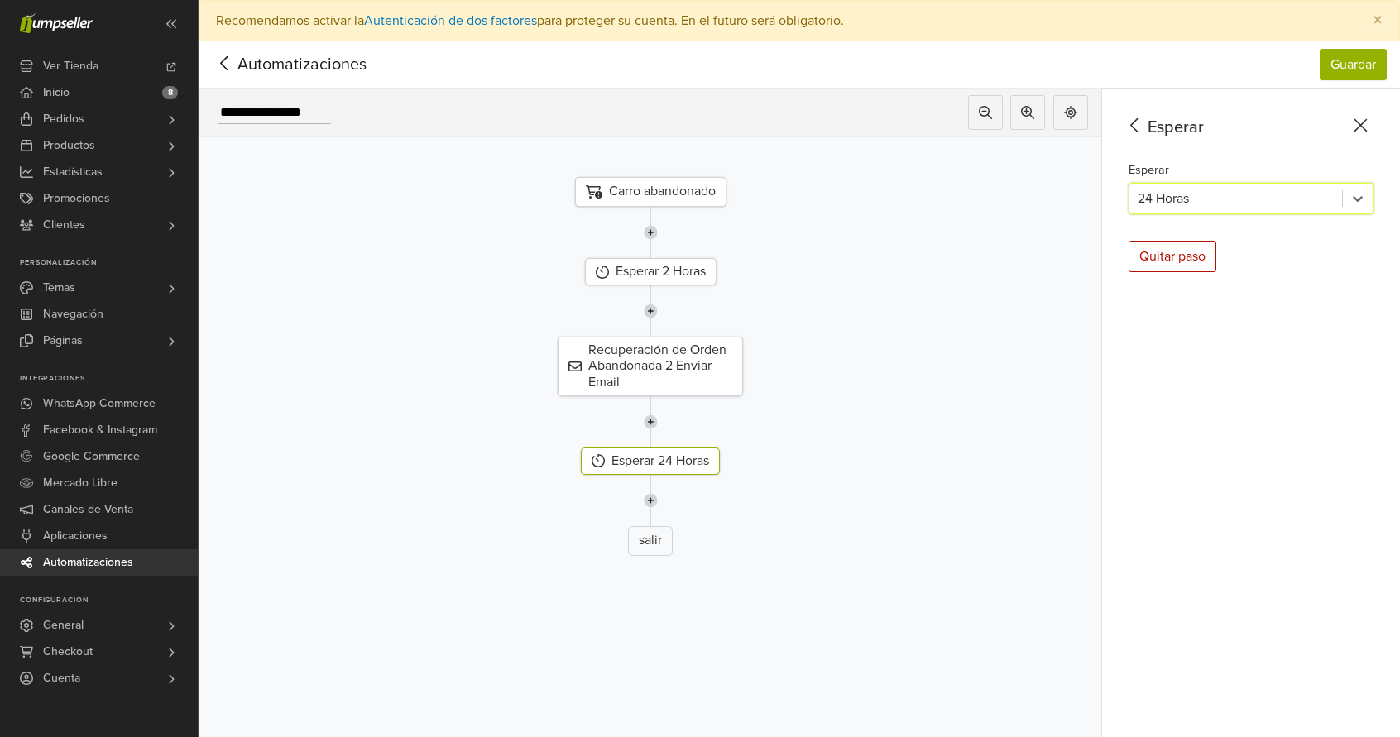
click at [655, 494] on img at bounding box center [651, 500] width 14 height 51
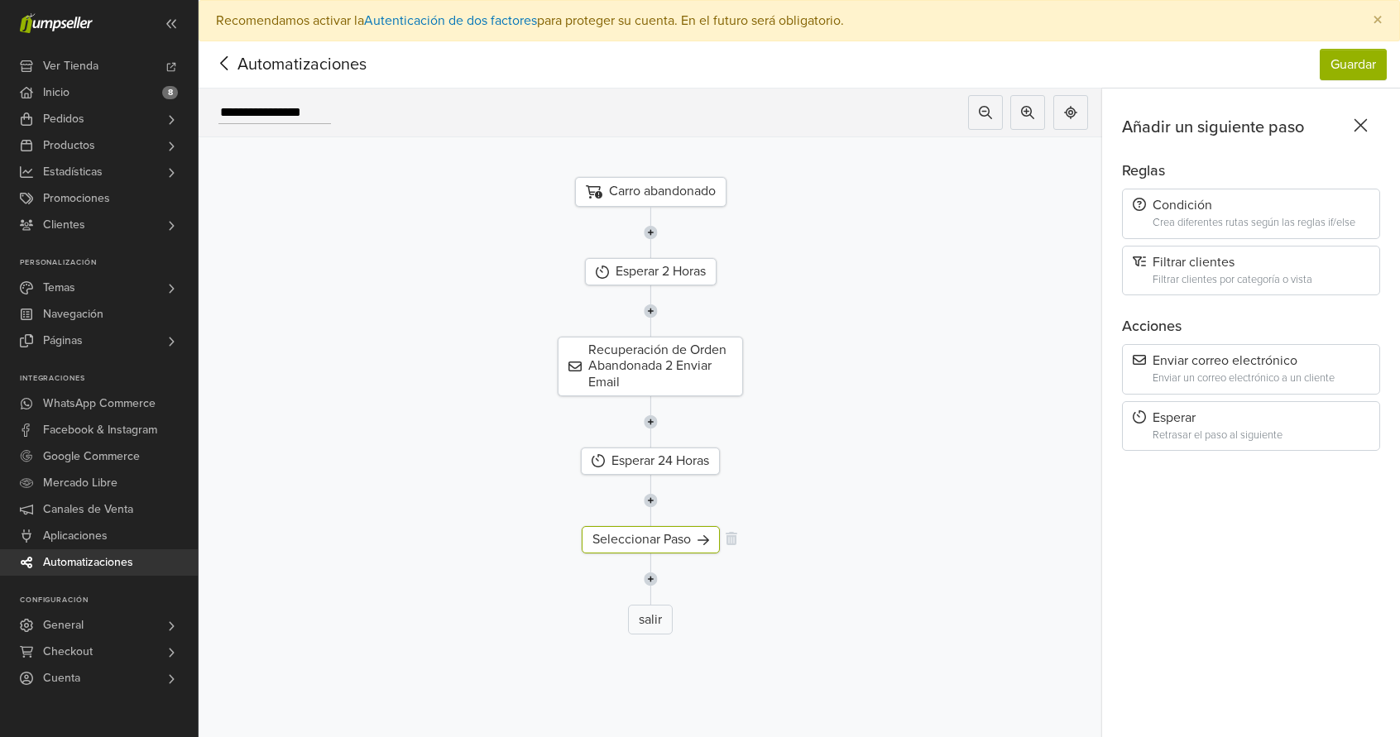
click at [692, 544] on div "Seleccionar Paso" at bounding box center [651, 539] width 138 height 27
click at [1263, 373] on div "Enviar un correo electrónico a un cliente" at bounding box center [1261, 378] width 217 height 12
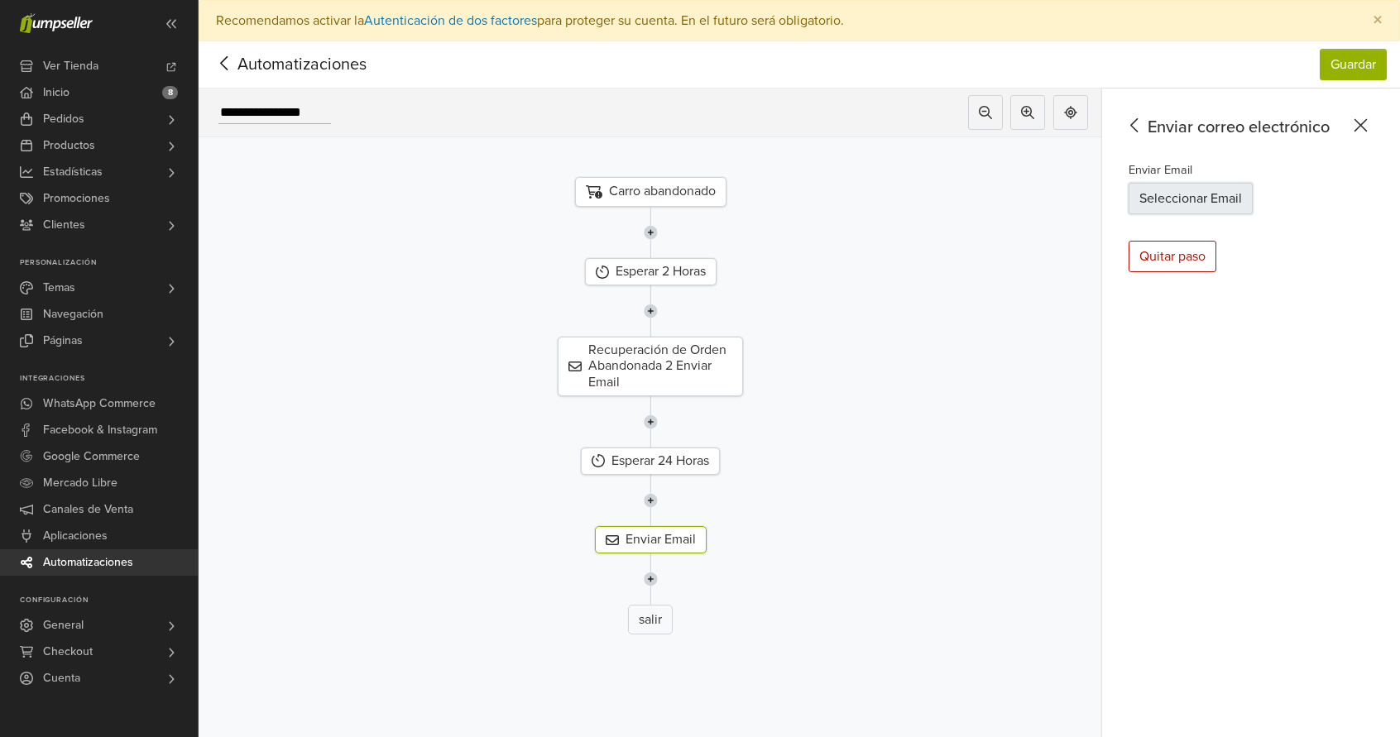
click at [1211, 191] on button "Seleccionar Email" at bounding box center [1191, 198] width 124 height 31
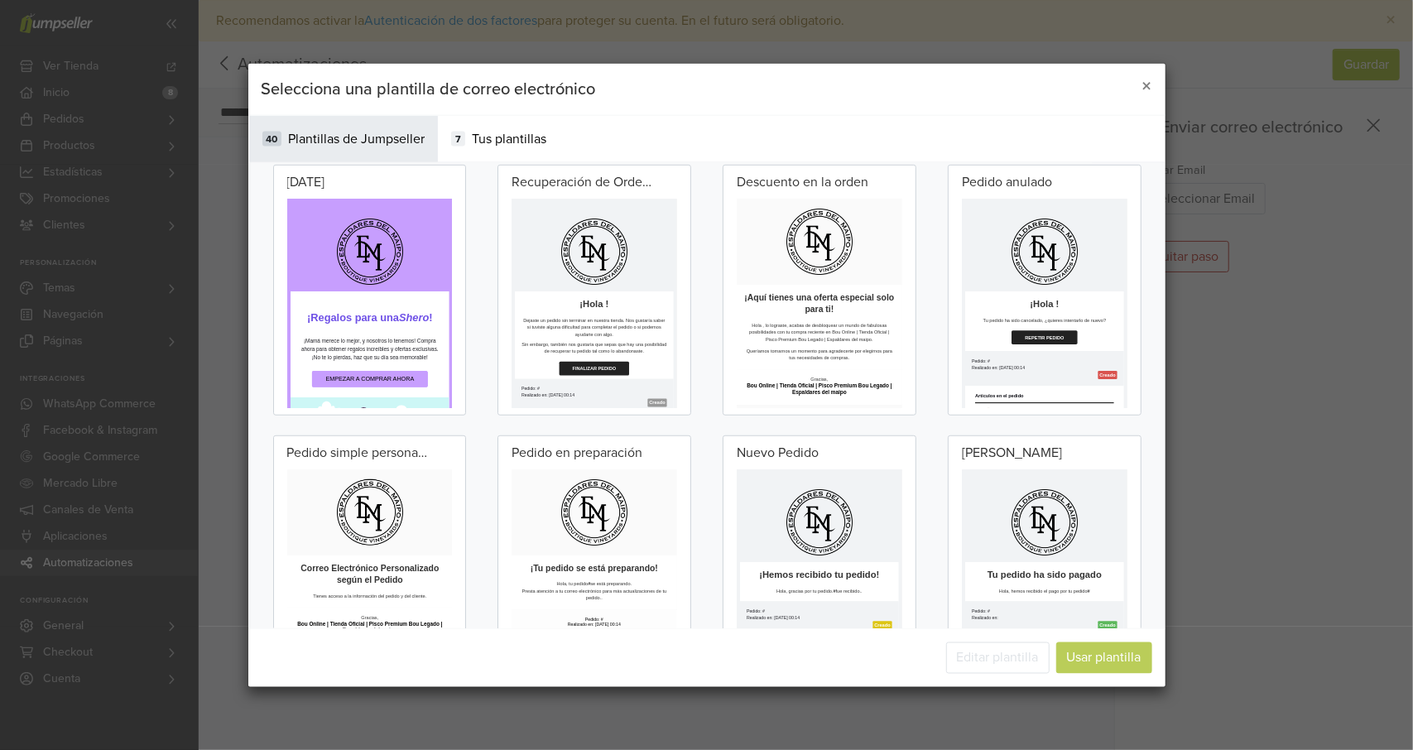
click at [666, 511] on p "Dejaste un pedido sin terminar en nuestra tienda. Nos gustaría saber si tuviste…" at bounding box center [717, 519] width 363 height 52
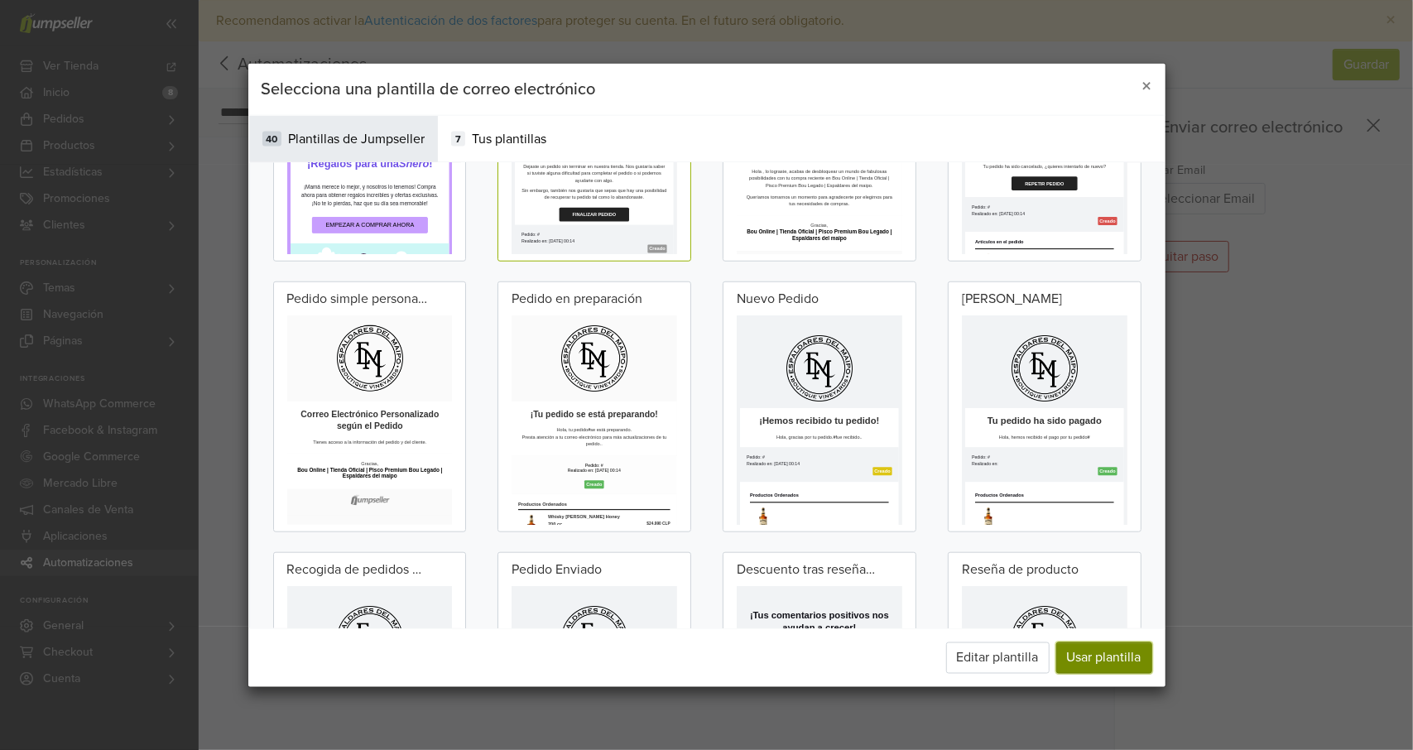
click at [1106, 649] on button "Usar plantilla" at bounding box center [1104, 656] width 96 height 31
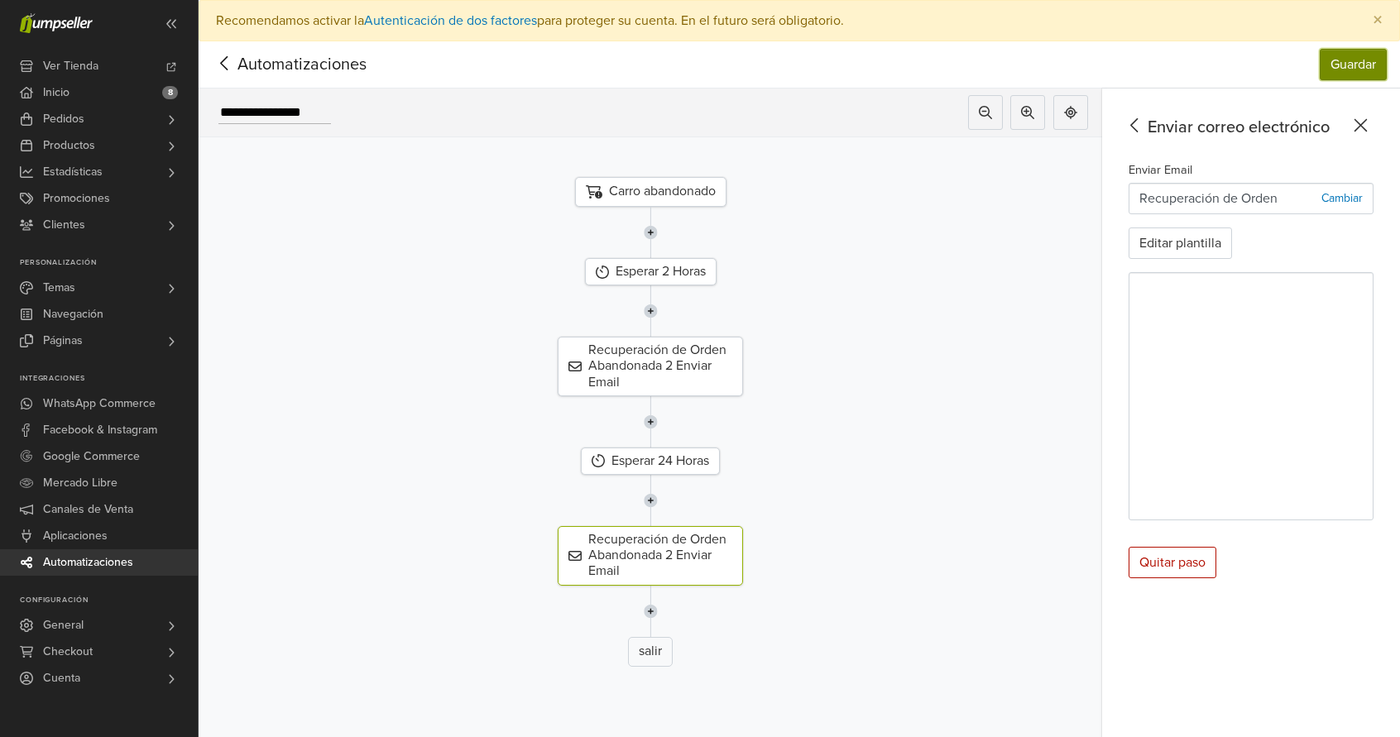
click at [1369, 55] on button "Guardar" at bounding box center [1353, 64] width 67 height 31
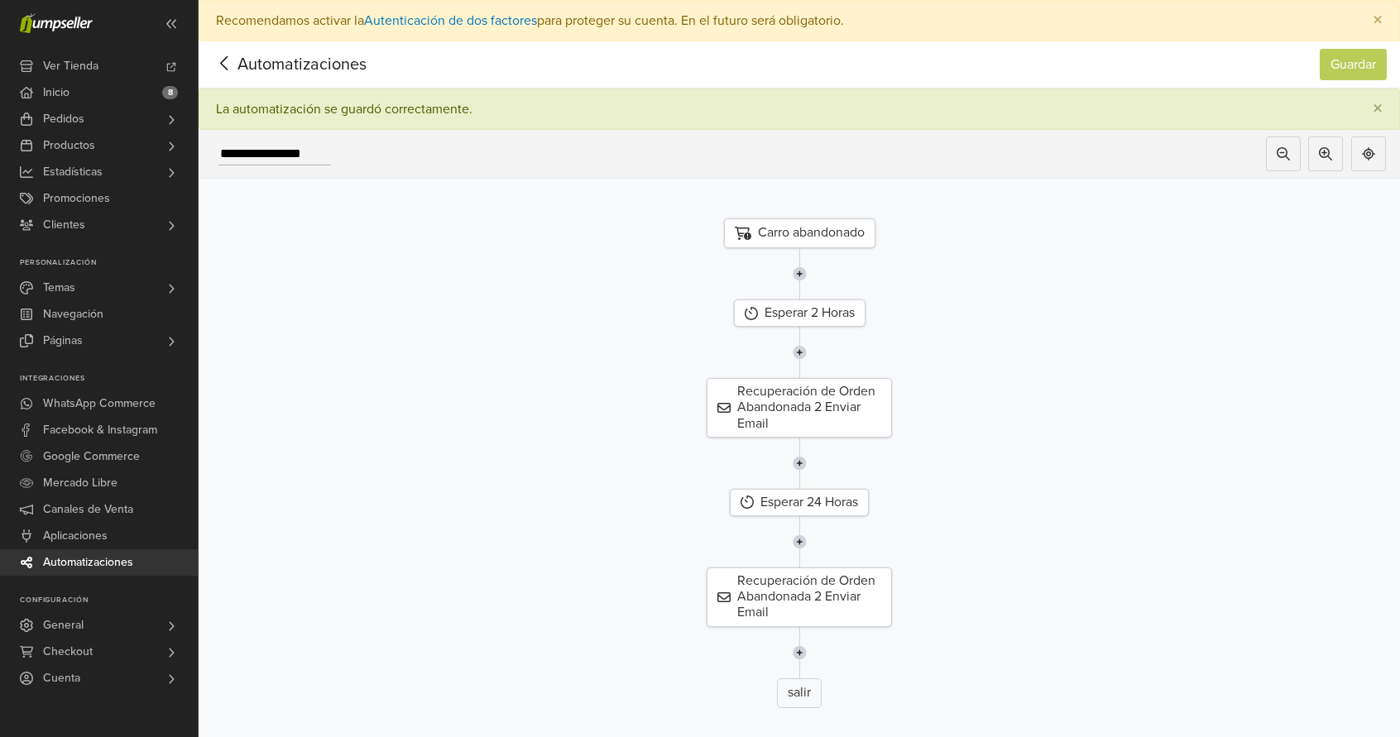
click at [224, 70] on icon at bounding box center [225, 63] width 26 height 21
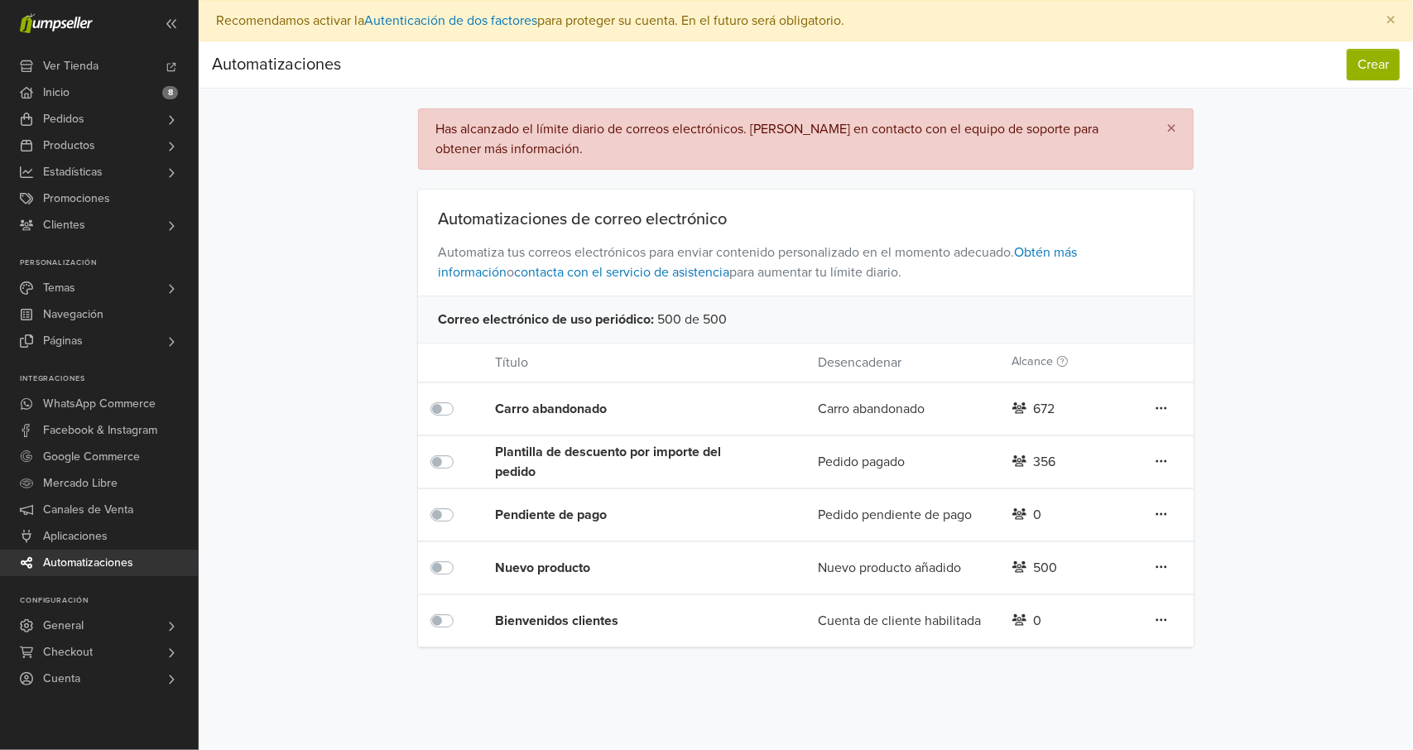
click at [573, 505] on div "Pendiente de pago" at bounding box center [624, 515] width 258 height 20
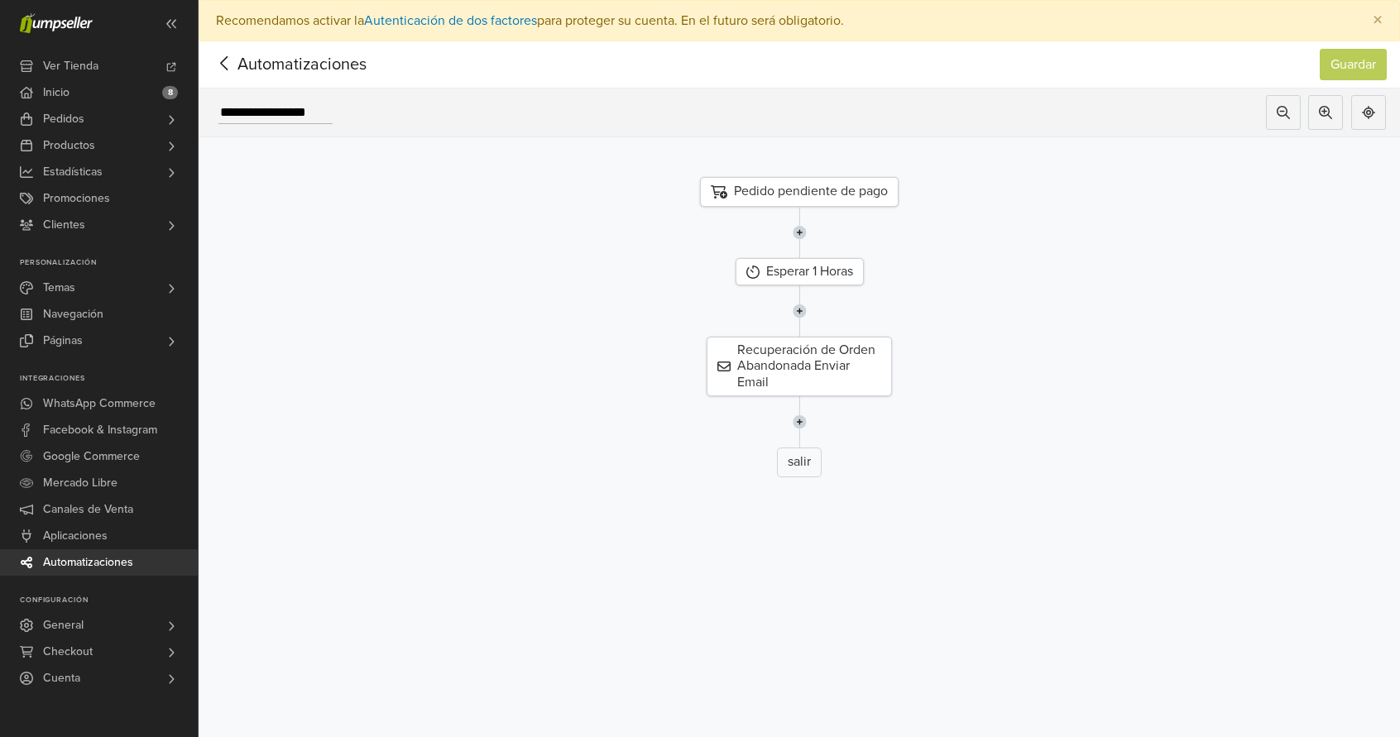
click at [235, 62] on icon at bounding box center [225, 63] width 26 height 21
